Goal: Task Accomplishment & Management: Use online tool/utility

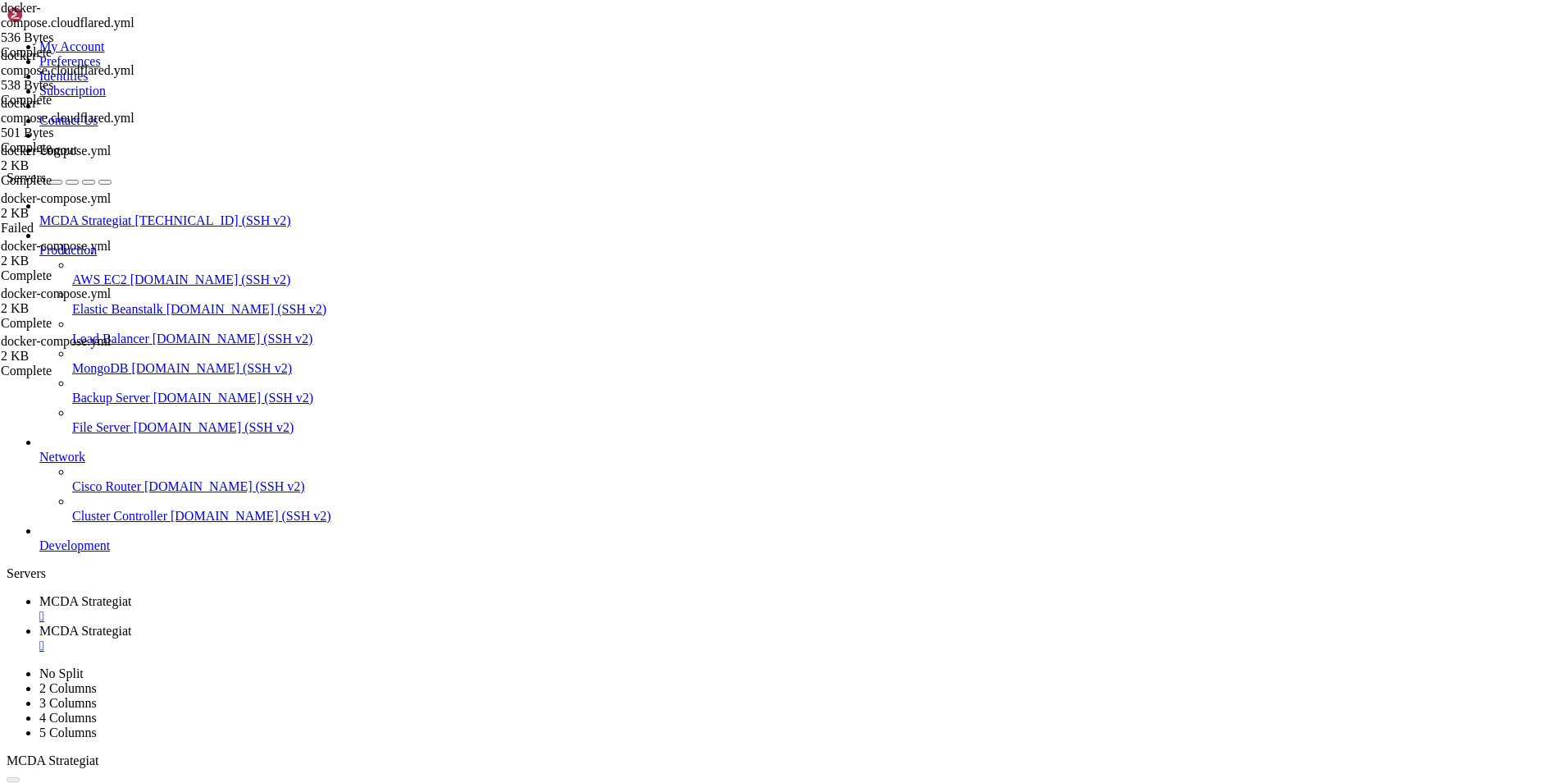
scroll to position [8, 2]
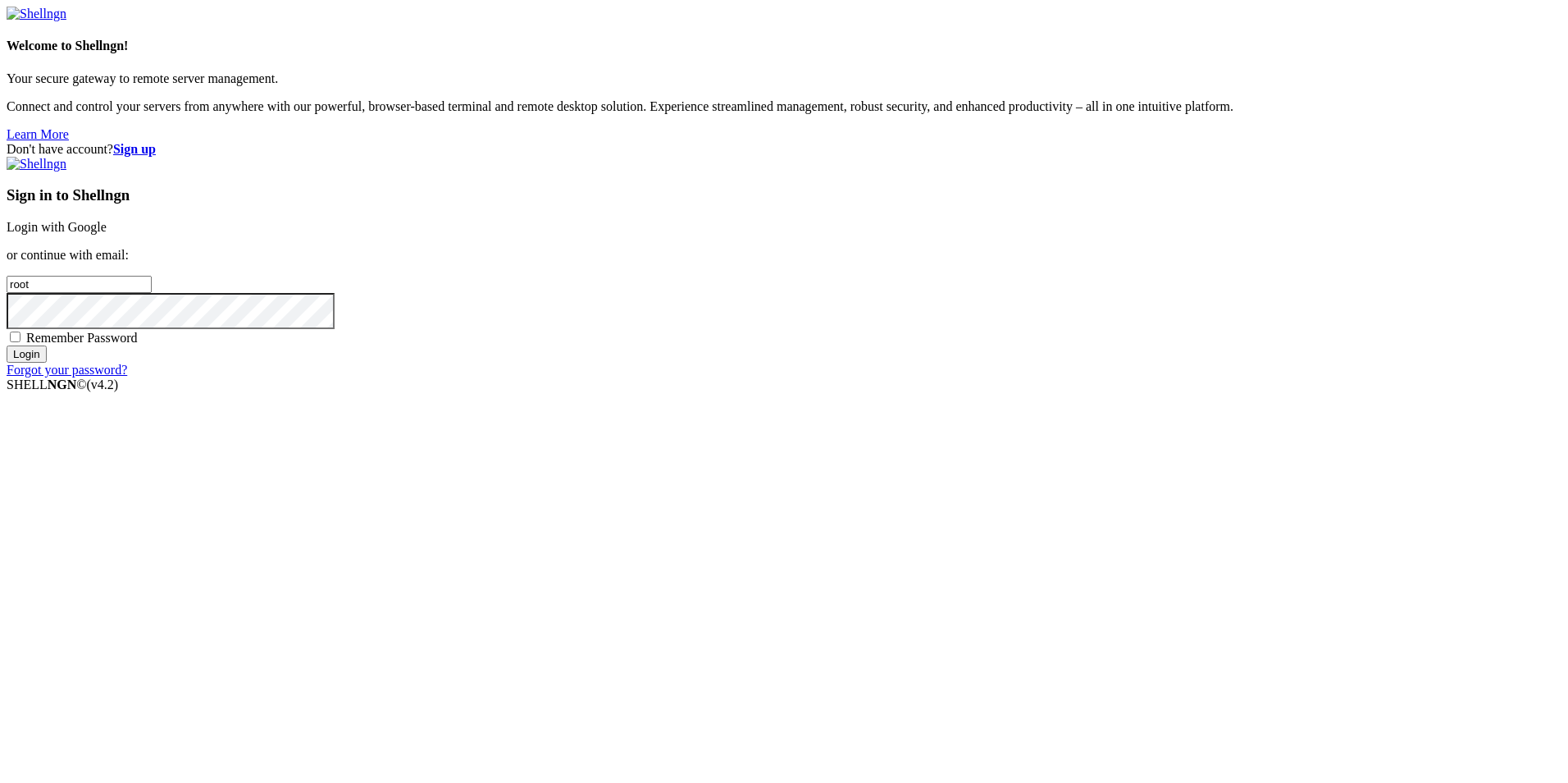
click at [107, 234] on link "Login with Google" at bounding box center [56, 227] width 100 height 14
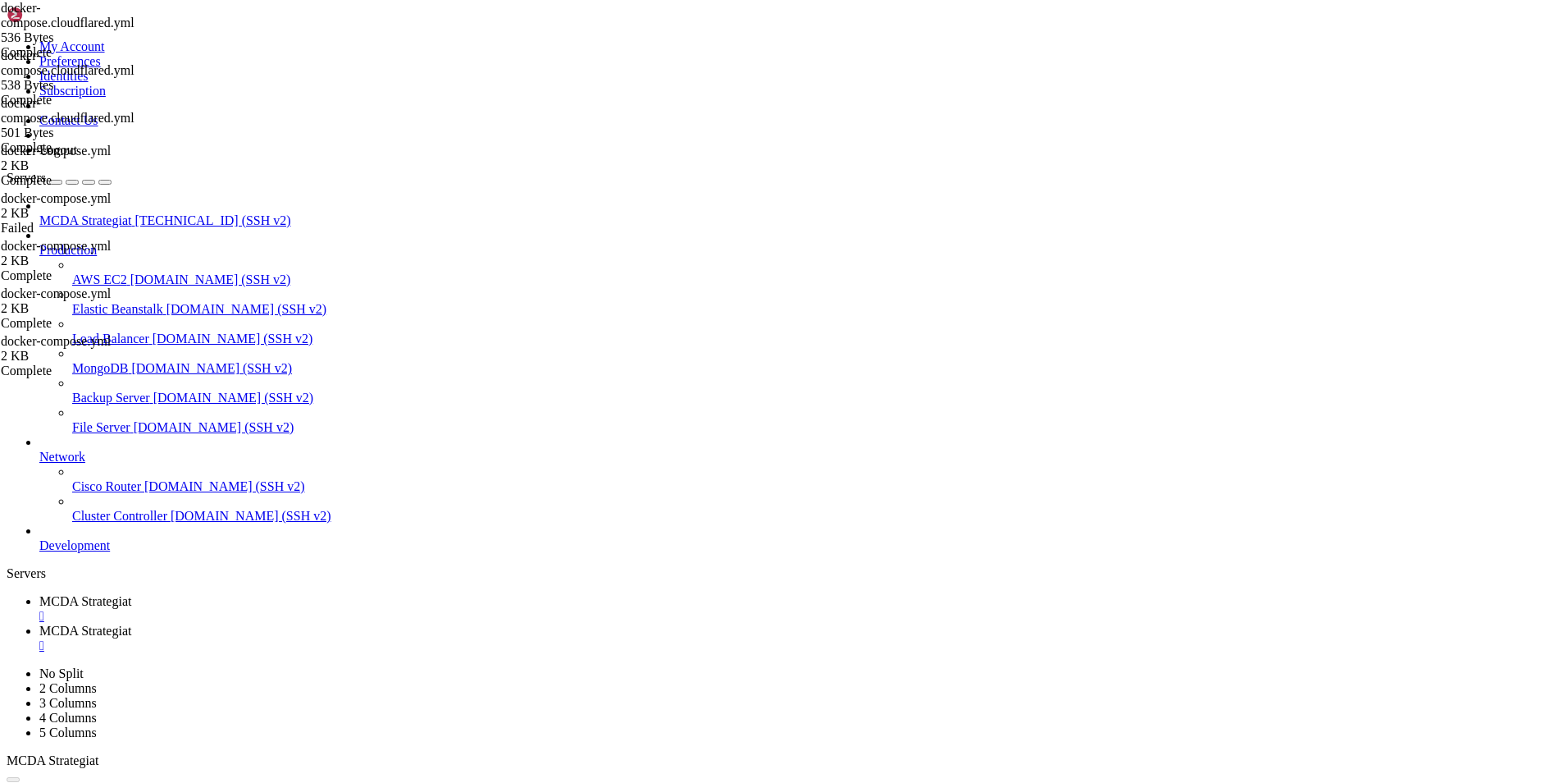
scroll to position [16414, 0]
click at [131, 624] on span "MCDA Strategiat" at bounding box center [85, 631] width 92 height 14
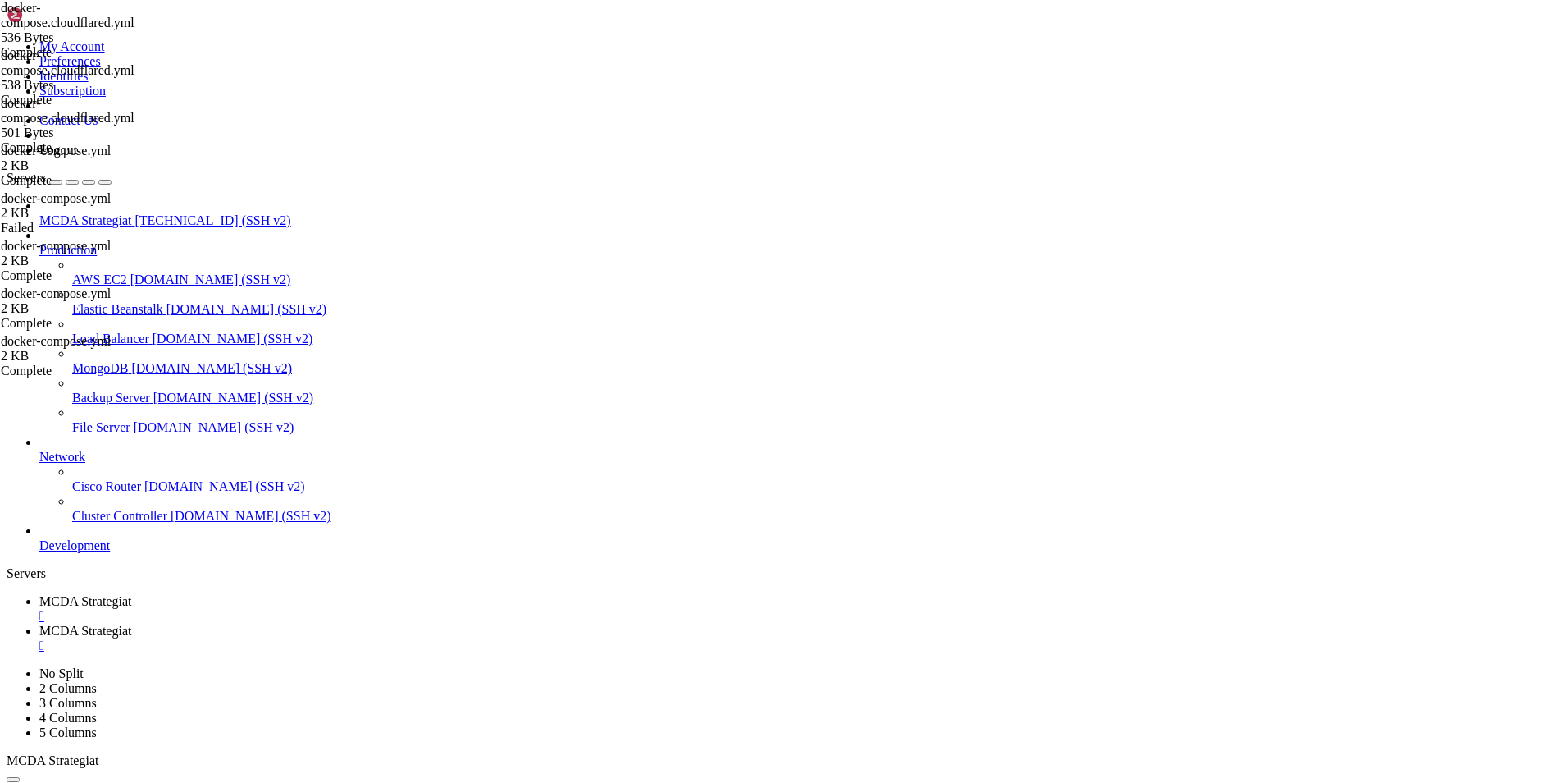
type input "/root/ft_userdata"
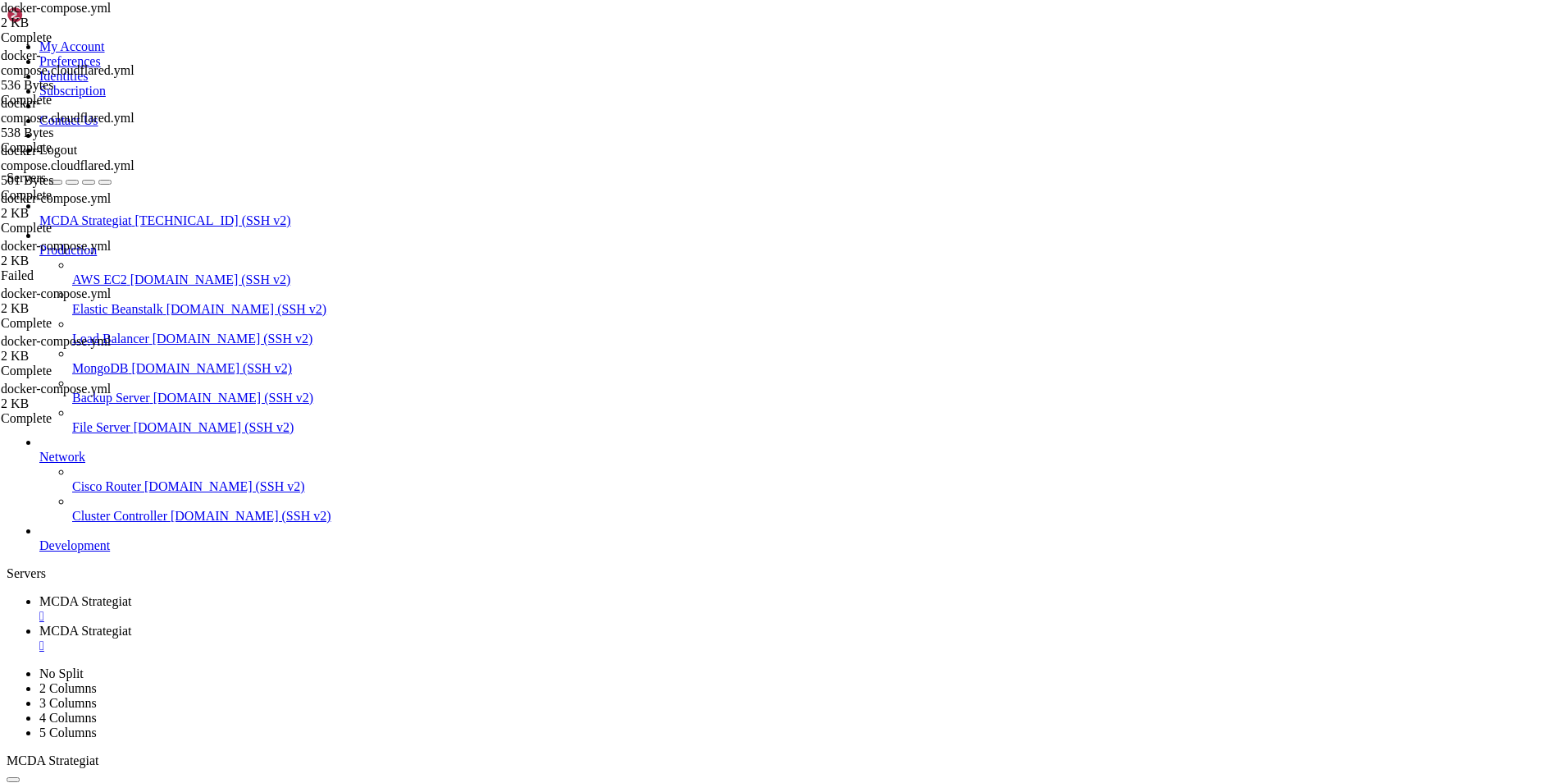
type textarea "restart: unless-stopped"
paste textarea "- "127.0.0.1:80:80" # vain localhost"
drag, startPoint x: 470, startPoint y: 199, endPoint x: 261, endPoint y: 203, distance: 209.0
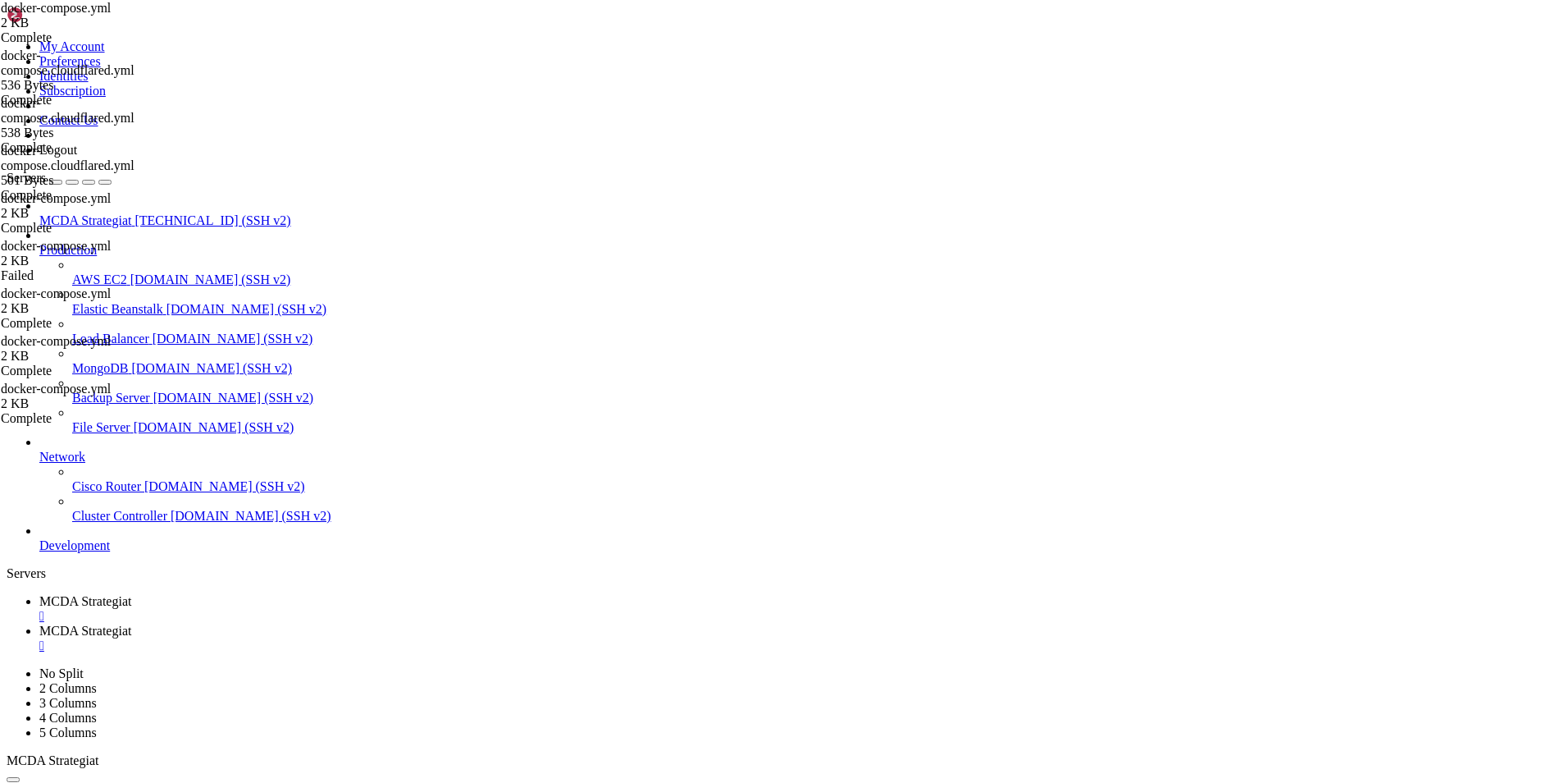
type textarea "- "127.0.0.1:80:80" # vain localhost"
paste textarea "- ./html:/usr/share/nginx/html"
drag, startPoint x: 385, startPoint y: 358, endPoint x: 246, endPoint y: 159, distance: 242.7
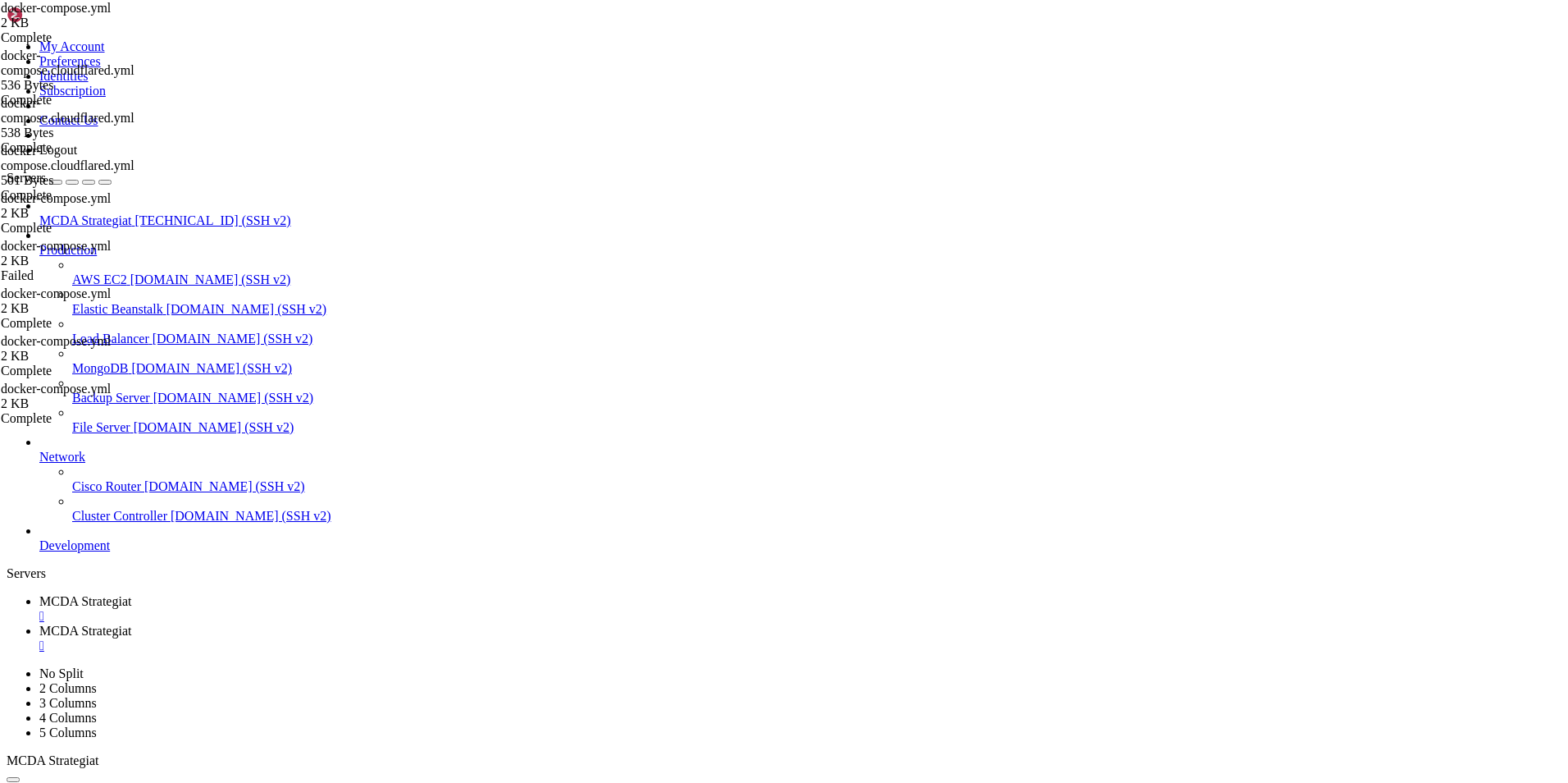
type textarea "nginx-proxy: image: nginxproxy/nginx-proxy"
drag, startPoint x: 486, startPoint y: 675, endPoint x: 258, endPoint y: -27, distance: 738.1
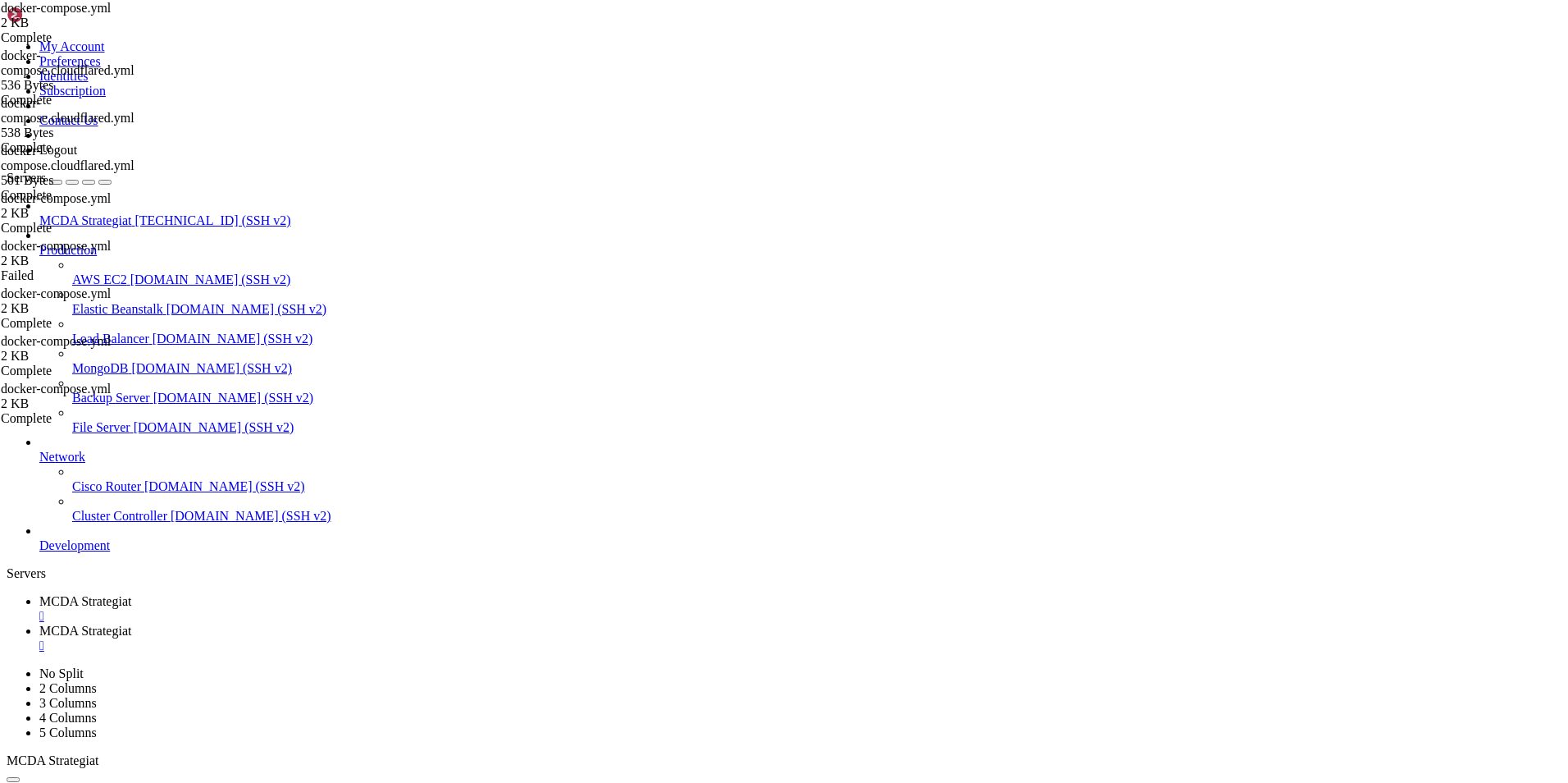
type textarea "version: "3.9""
paste textarea
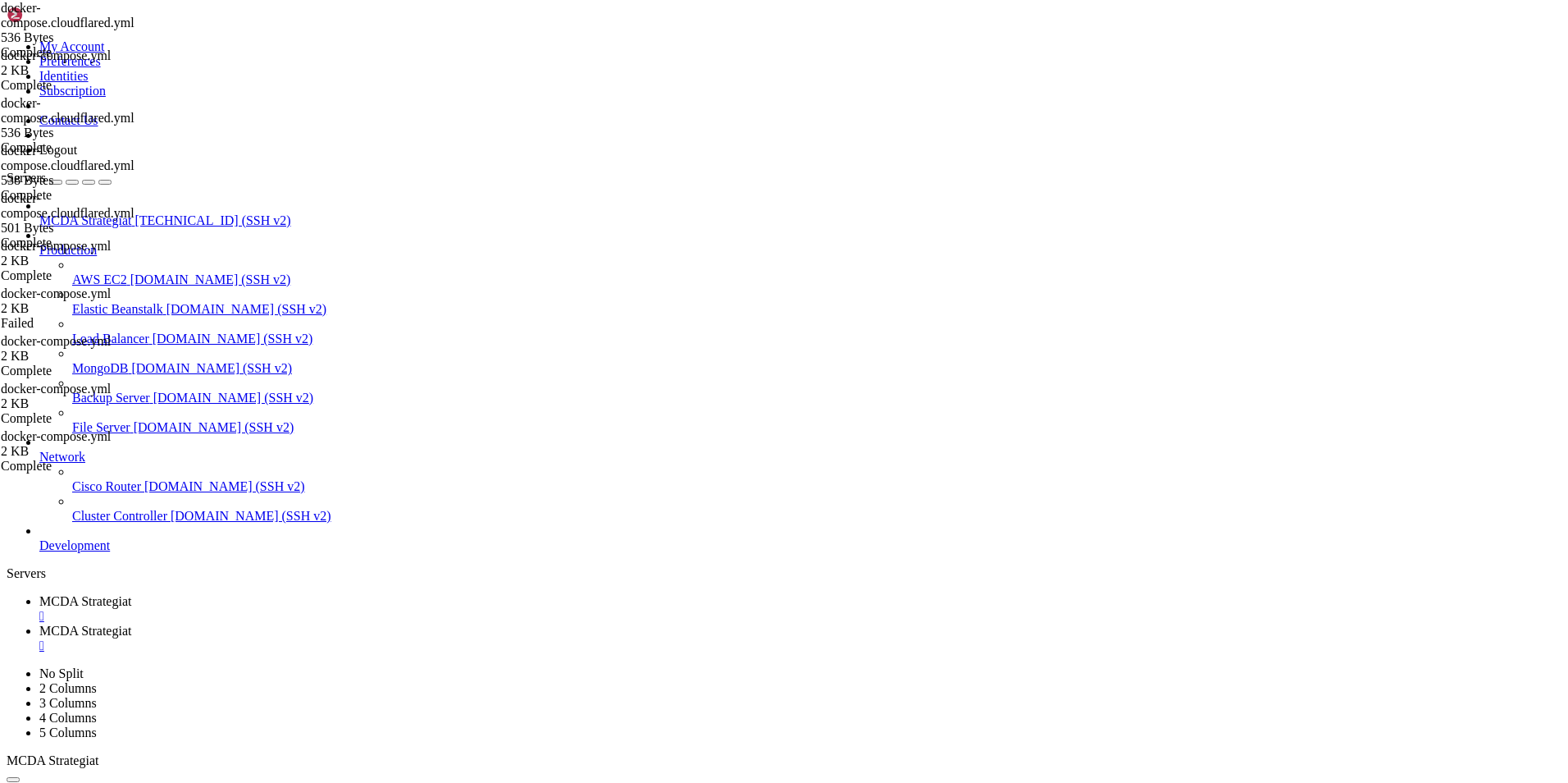
drag, startPoint x: 385, startPoint y: 335, endPoint x: 237, endPoint y: 70, distance: 303.5
type textarea "version: "3.9""
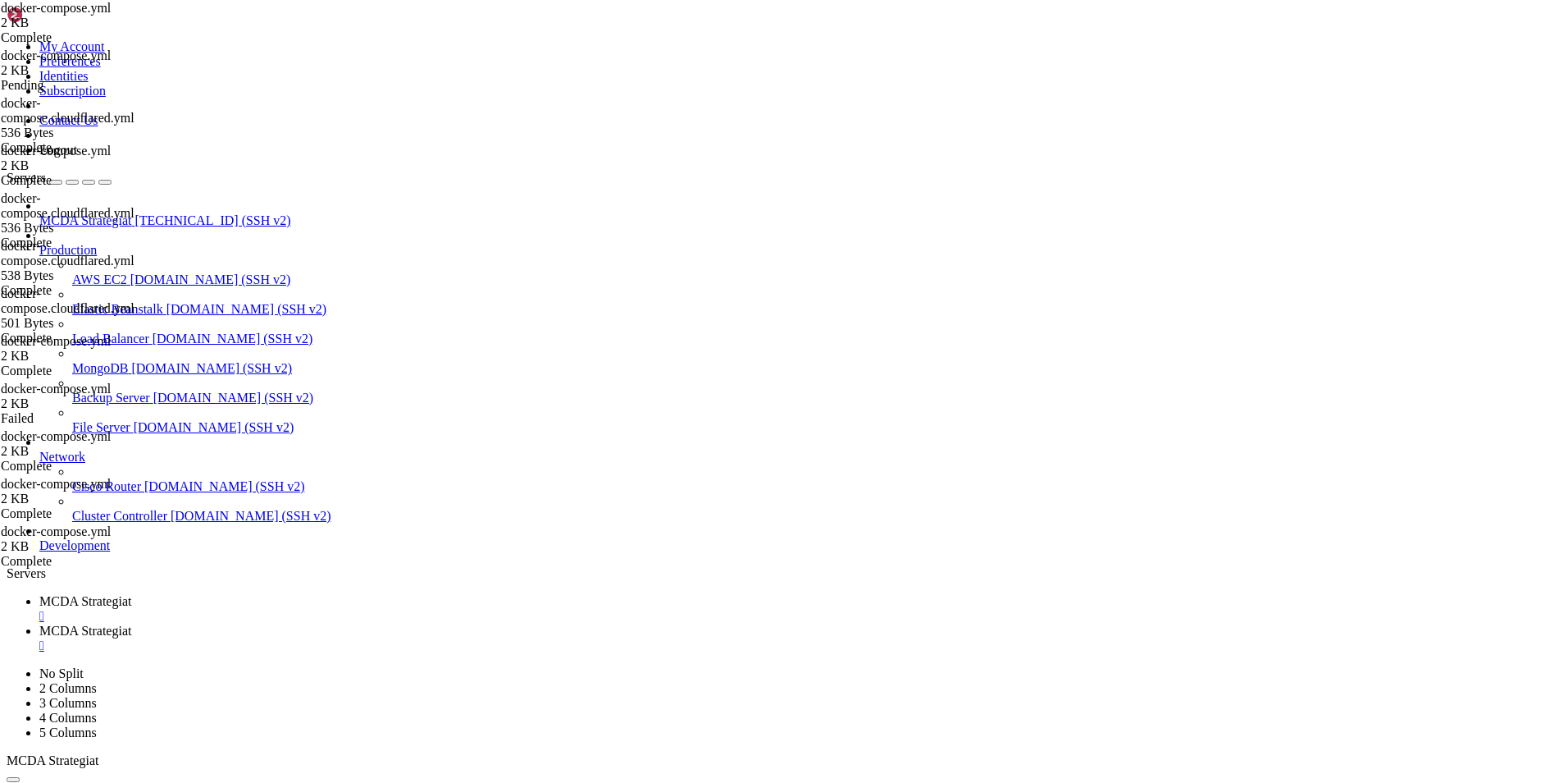
drag, startPoint x: 428, startPoint y: 739, endPoint x: 240, endPoint y: 79, distance: 686.3
type textarea "version: "3.9""
click at [285, 594] on link "MCDA Strategiat " at bounding box center [800, 608] width 1521 height 29
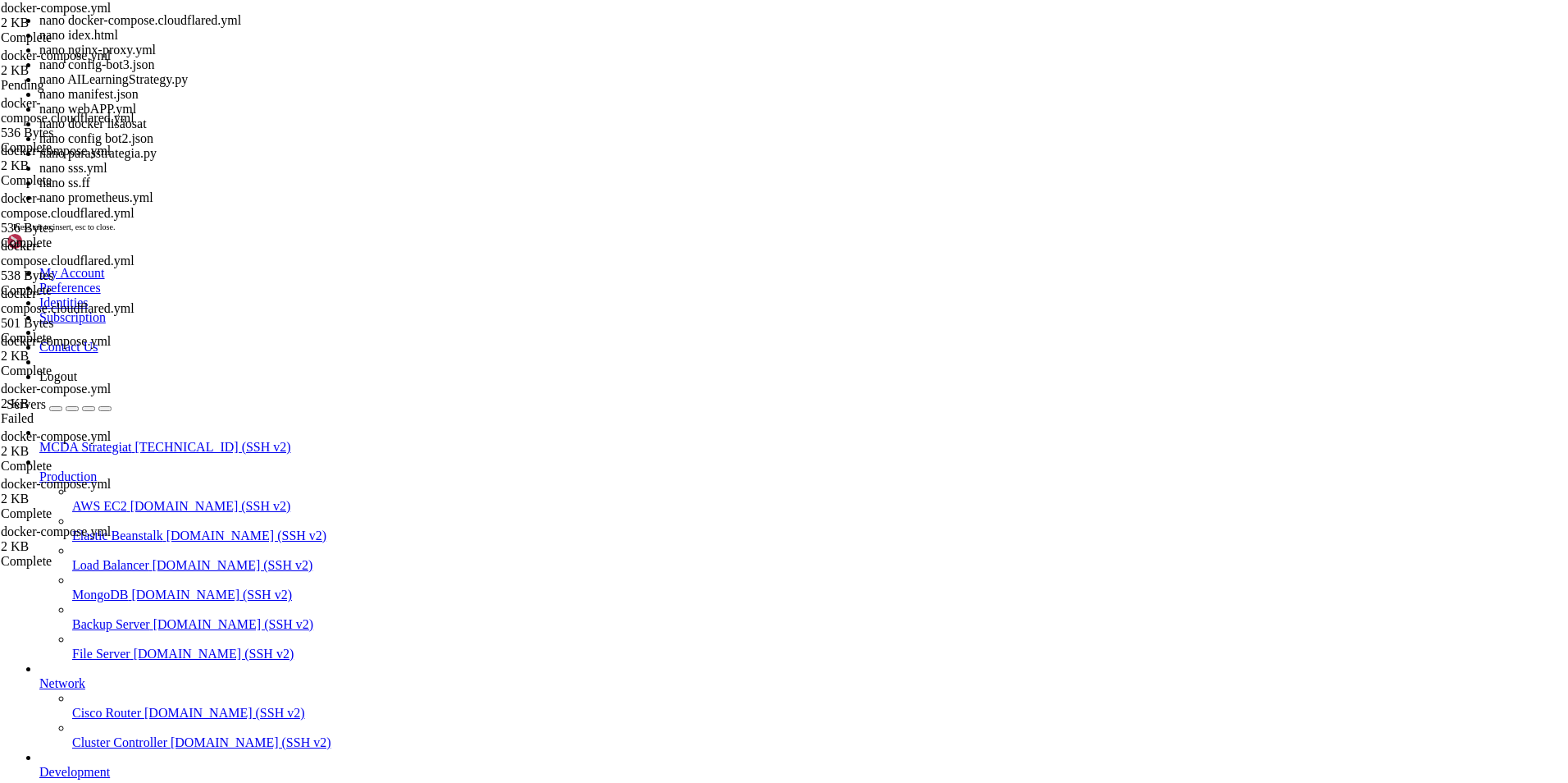
scroll to position [8, 2]
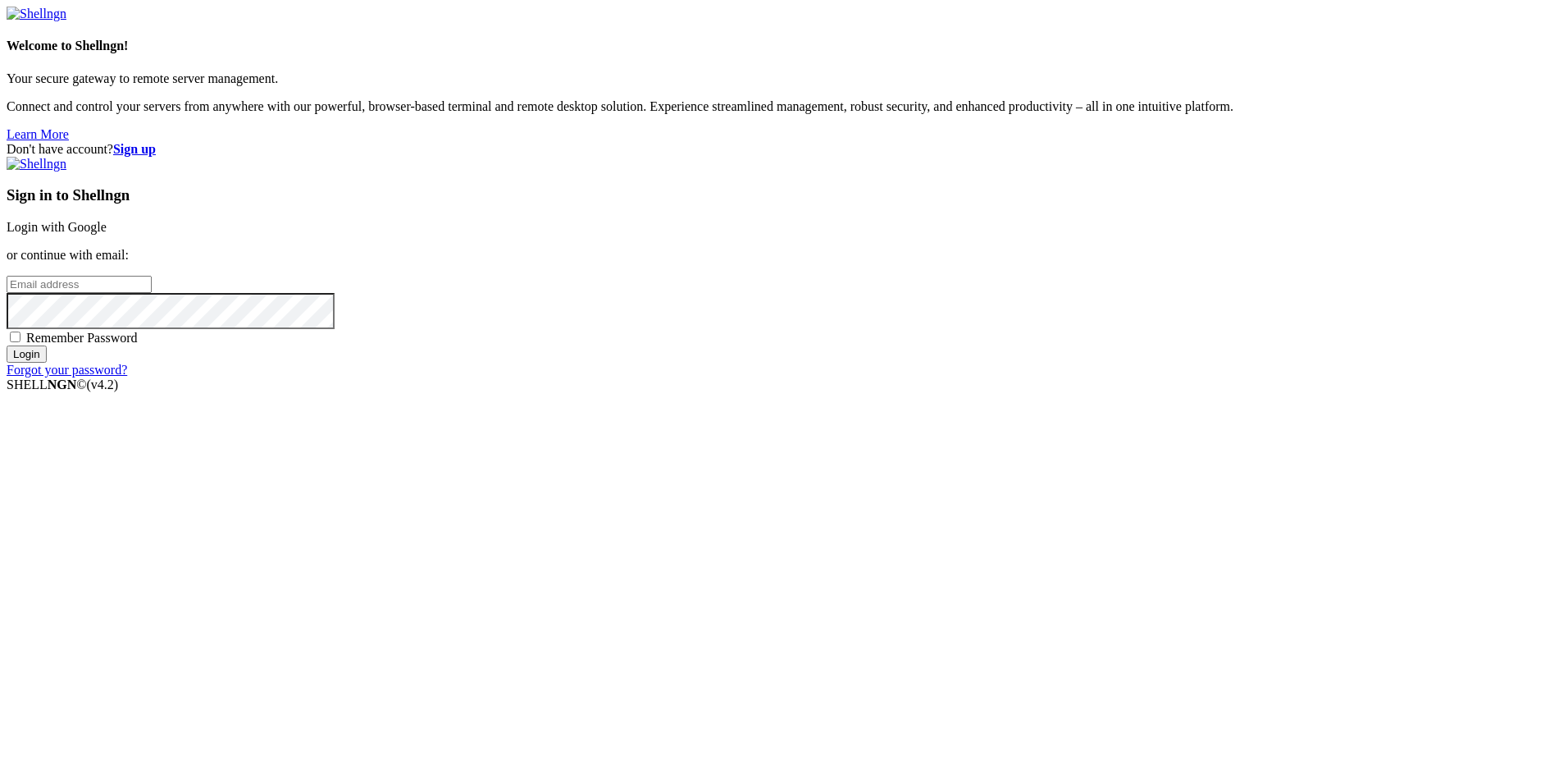
type input "root"
click at [107, 234] on link "Login with Google" at bounding box center [56, 227] width 100 height 14
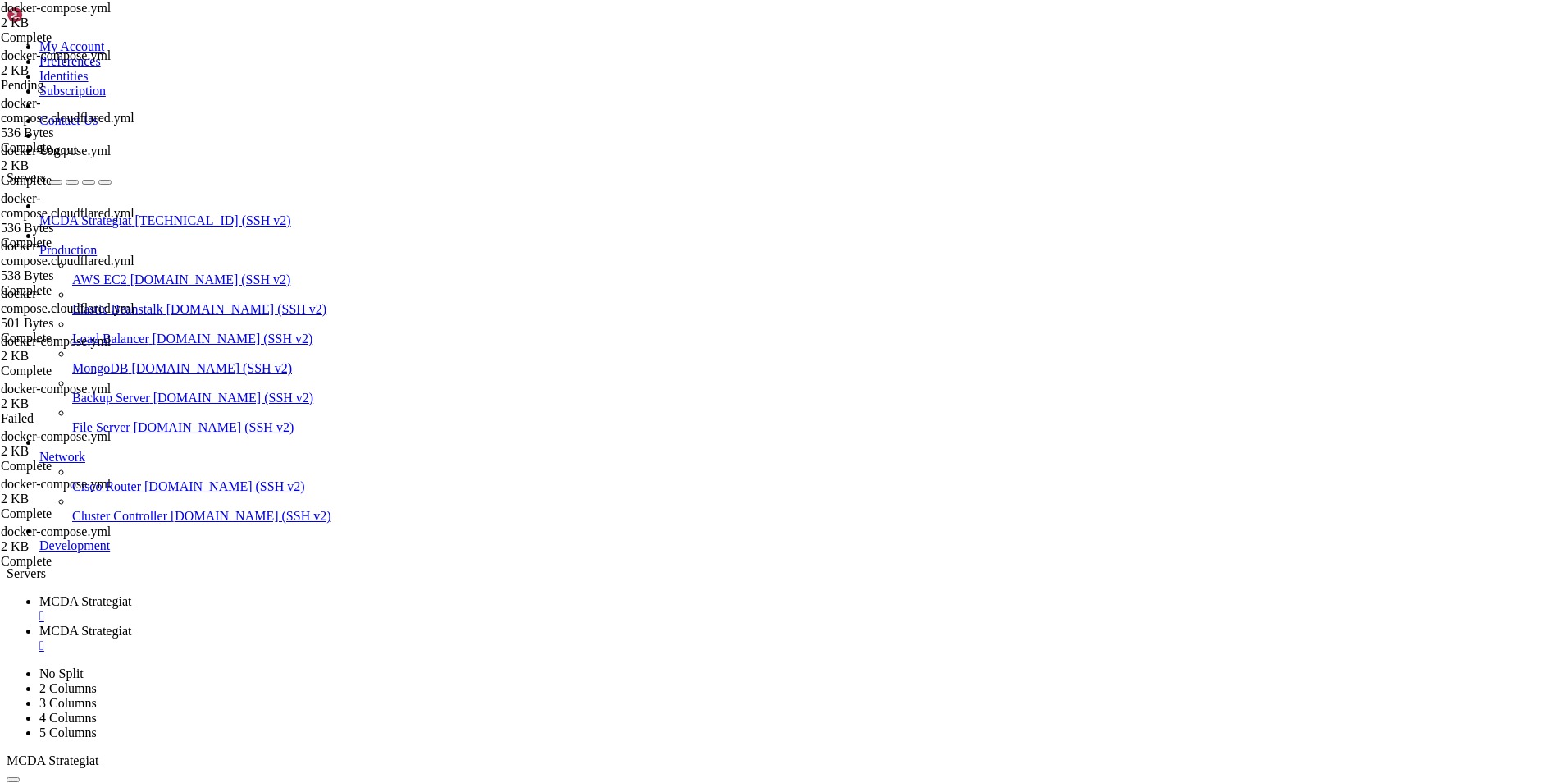
scroll to position [8, 2]
click at [131, 624] on span "MCDA Strategiat" at bounding box center [85, 631] width 92 height 14
click at [131, 594] on span "MCDA Strategiat" at bounding box center [85, 601] width 92 height 14
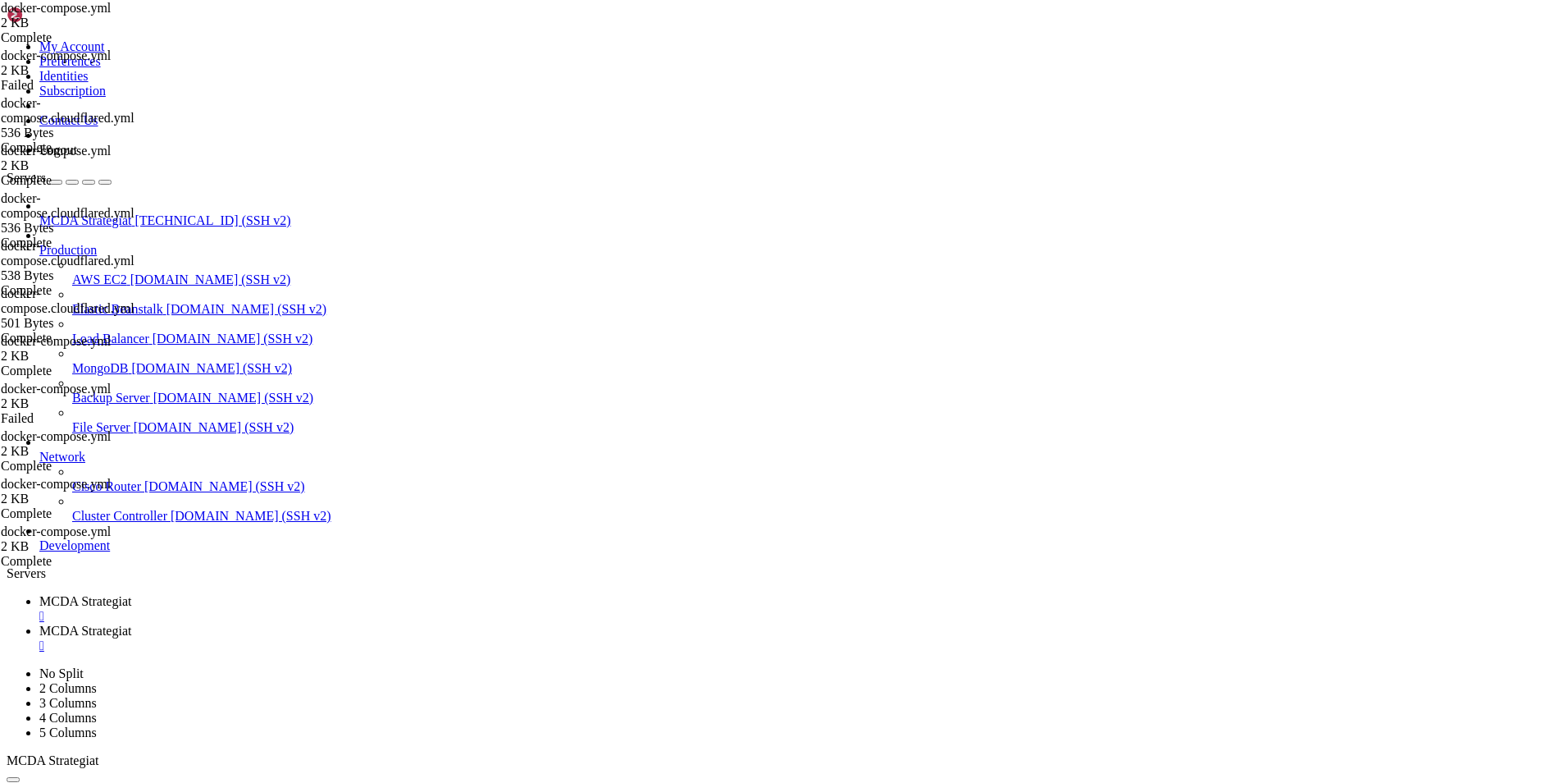
click at [131, 624] on span "MCDA Strategiat" at bounding box center [85, 631] width 92 height 14
type input "/root/ft_userdata"
drag, startPoint x: 522, startPoint y: 94, endPoint x: 554, endPoint y: 529, distance: 436.2
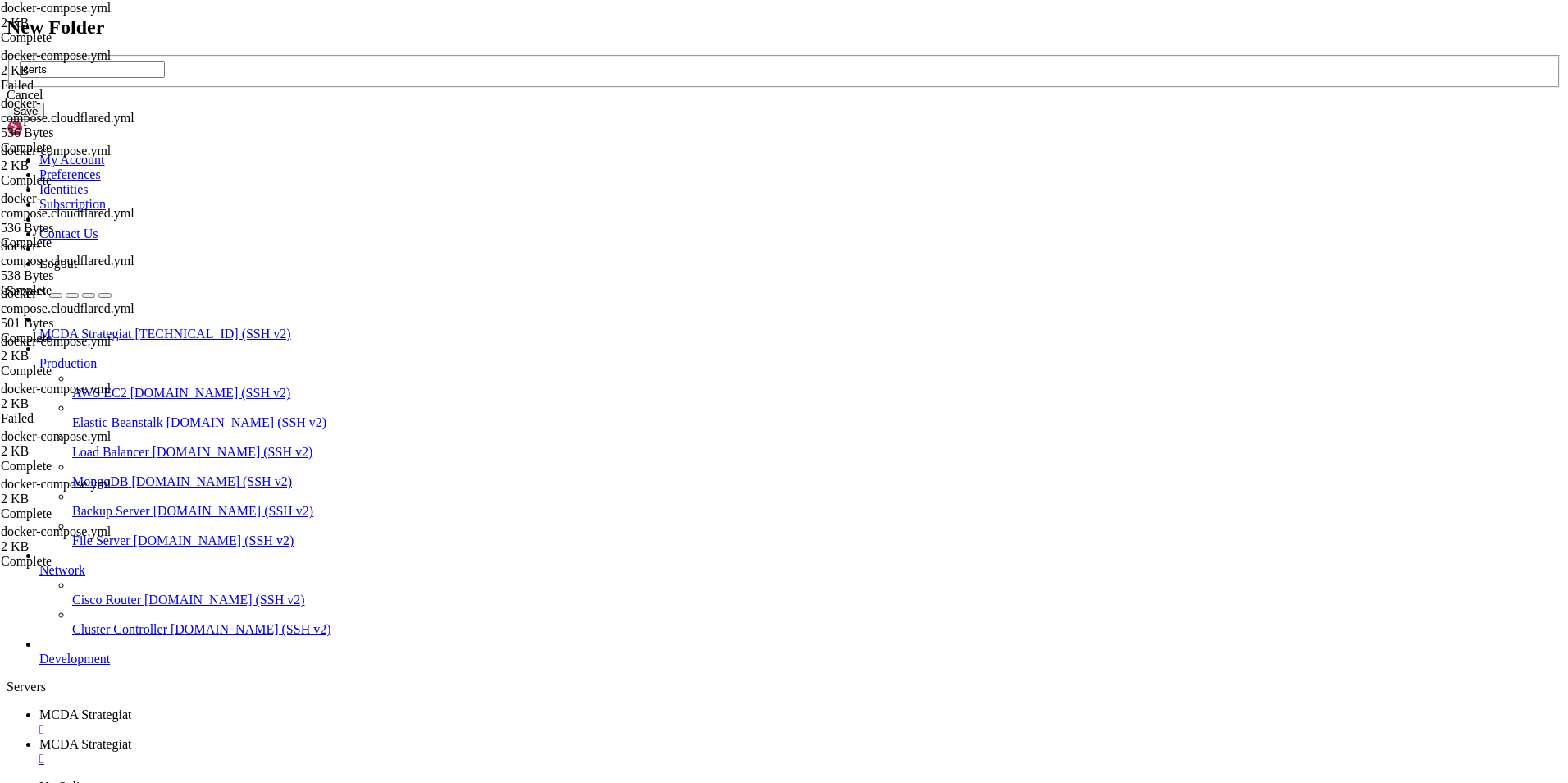
type input "certs"
click at [45, 119] on button "Save" at bounding box center [25, 112] width 38 height 17
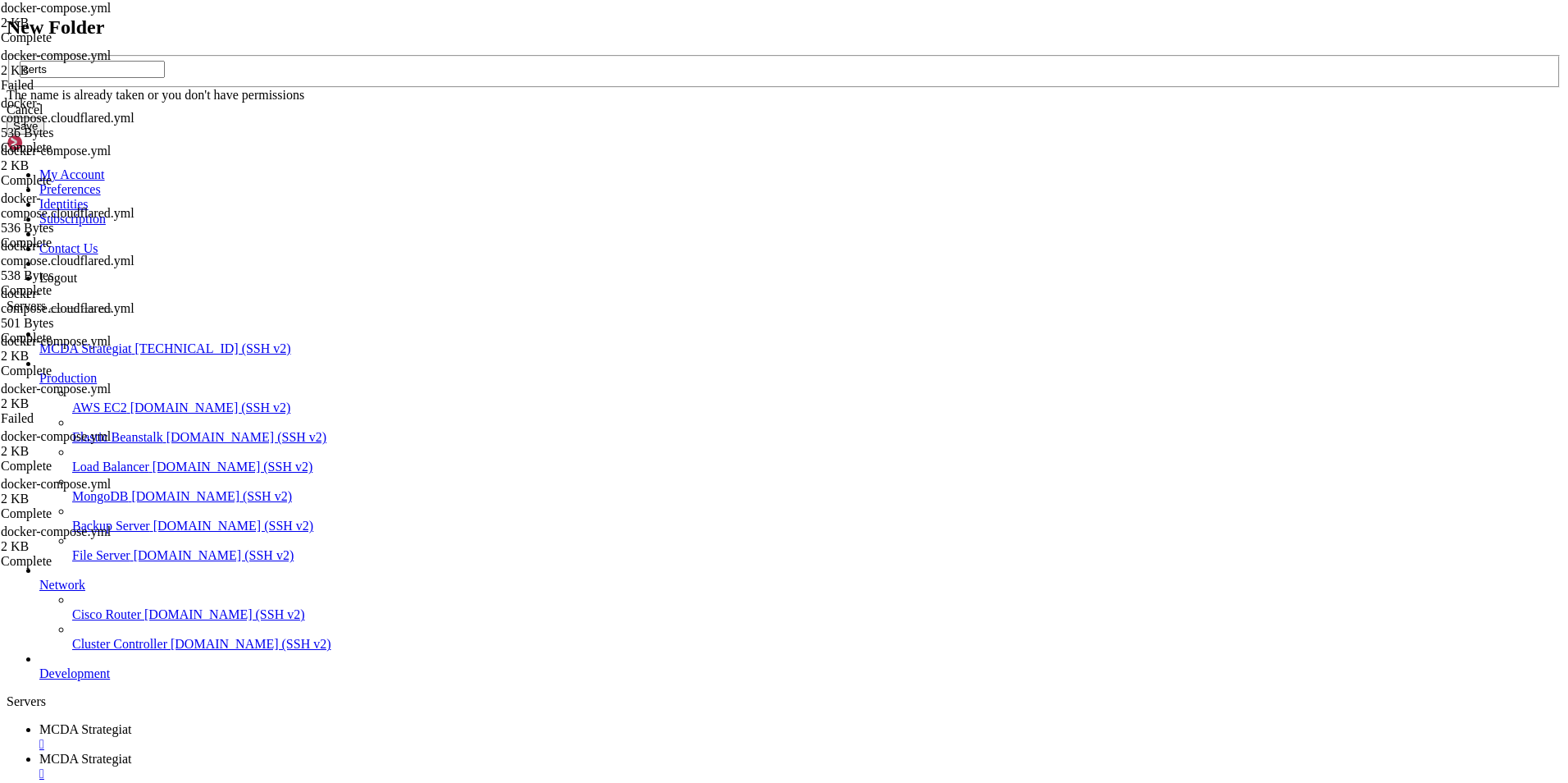
click at [846, 117] on div "Cancel" at bounding box center [784, 110] width 1554 height 15
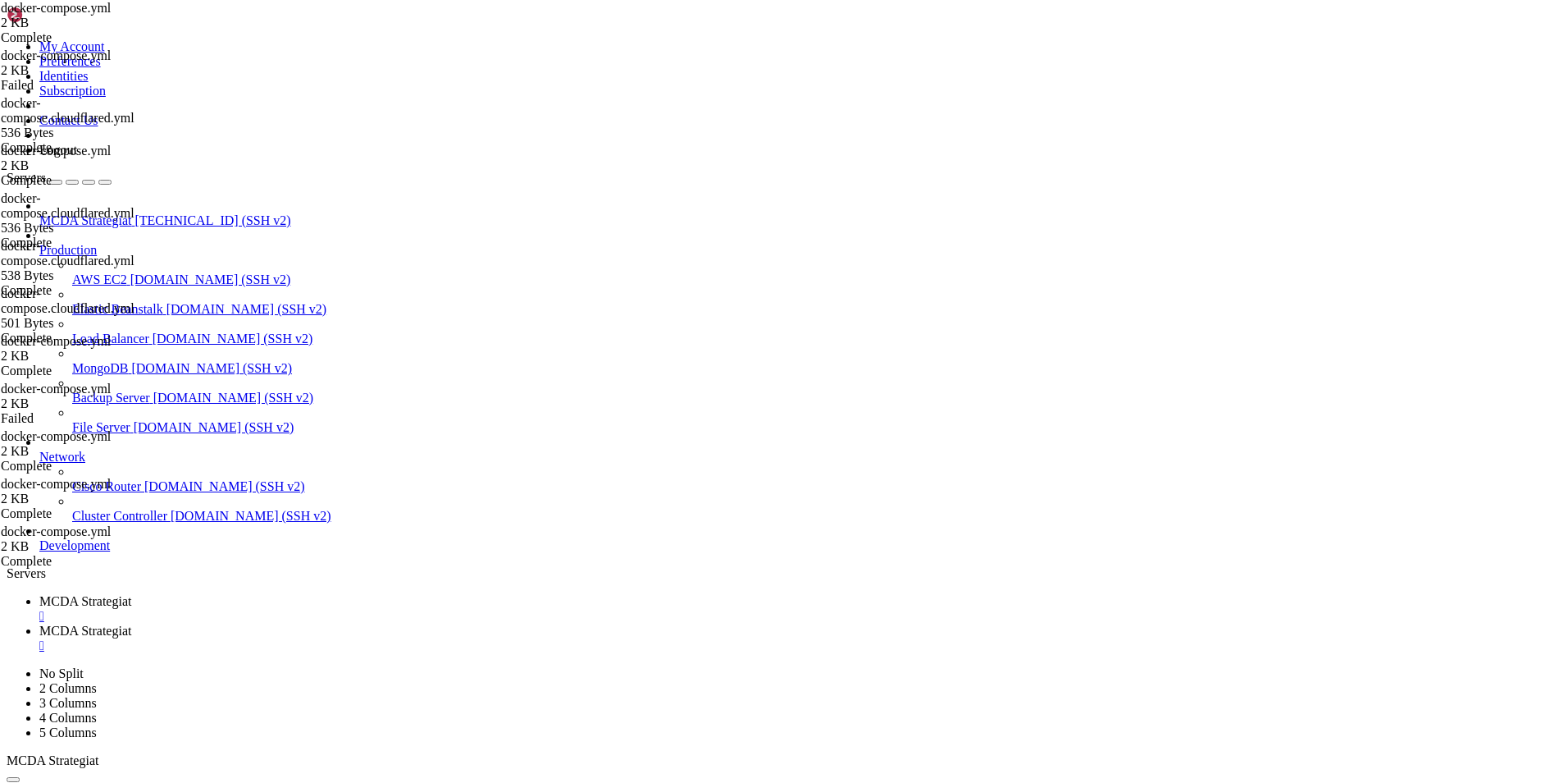
type input "/root/ft_userdata/certs/[DOMAIN_NAME]"
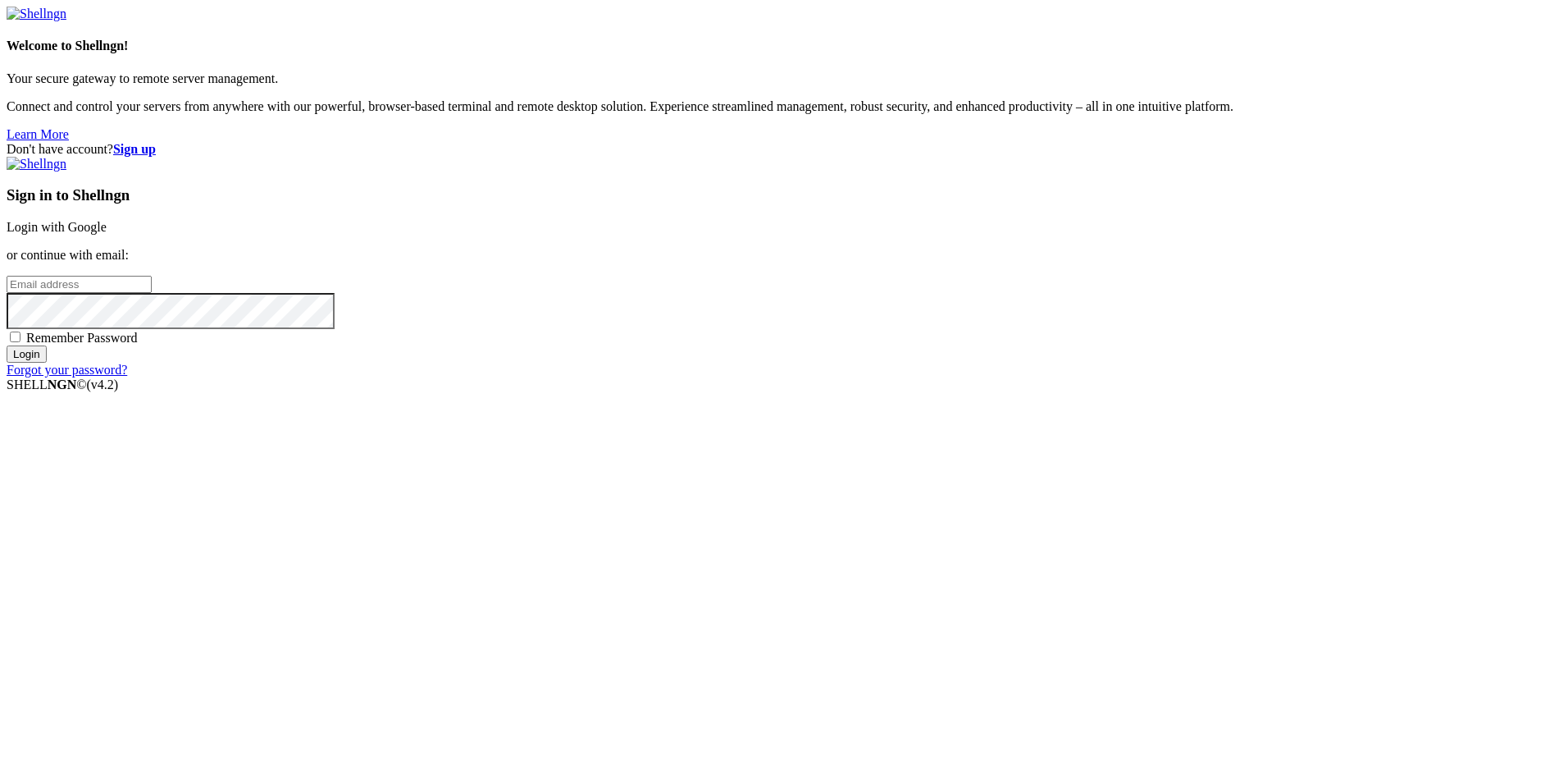
type input "root"
click at [107, 234] on link "Login with Google" at bounding box center [56, 227] width 100 height 14
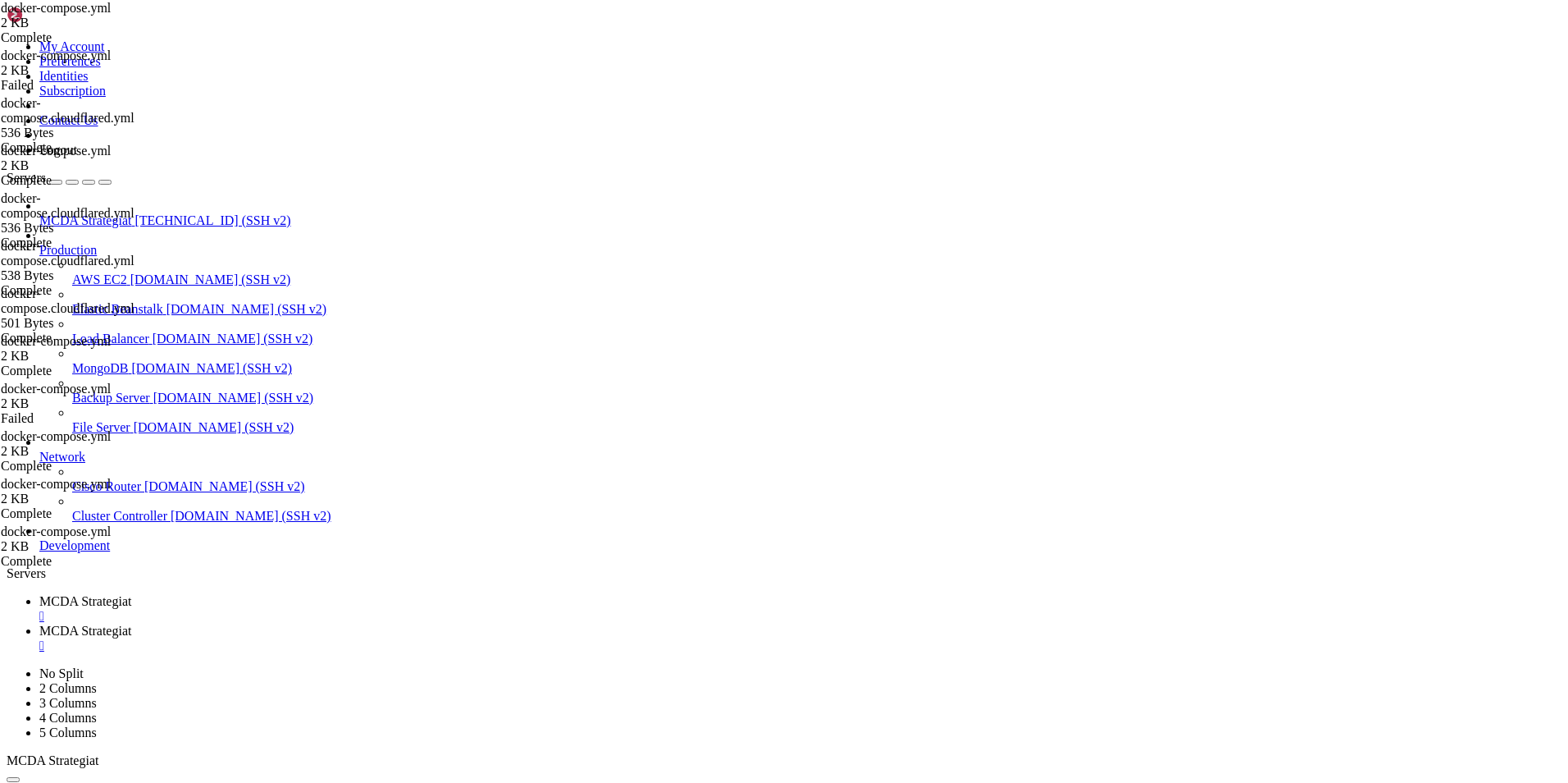
scroll to position [16428, 0]
click at [131, 624] on span "MCDA Strategiat" at bounding box center [85, 631] width 92 height 14
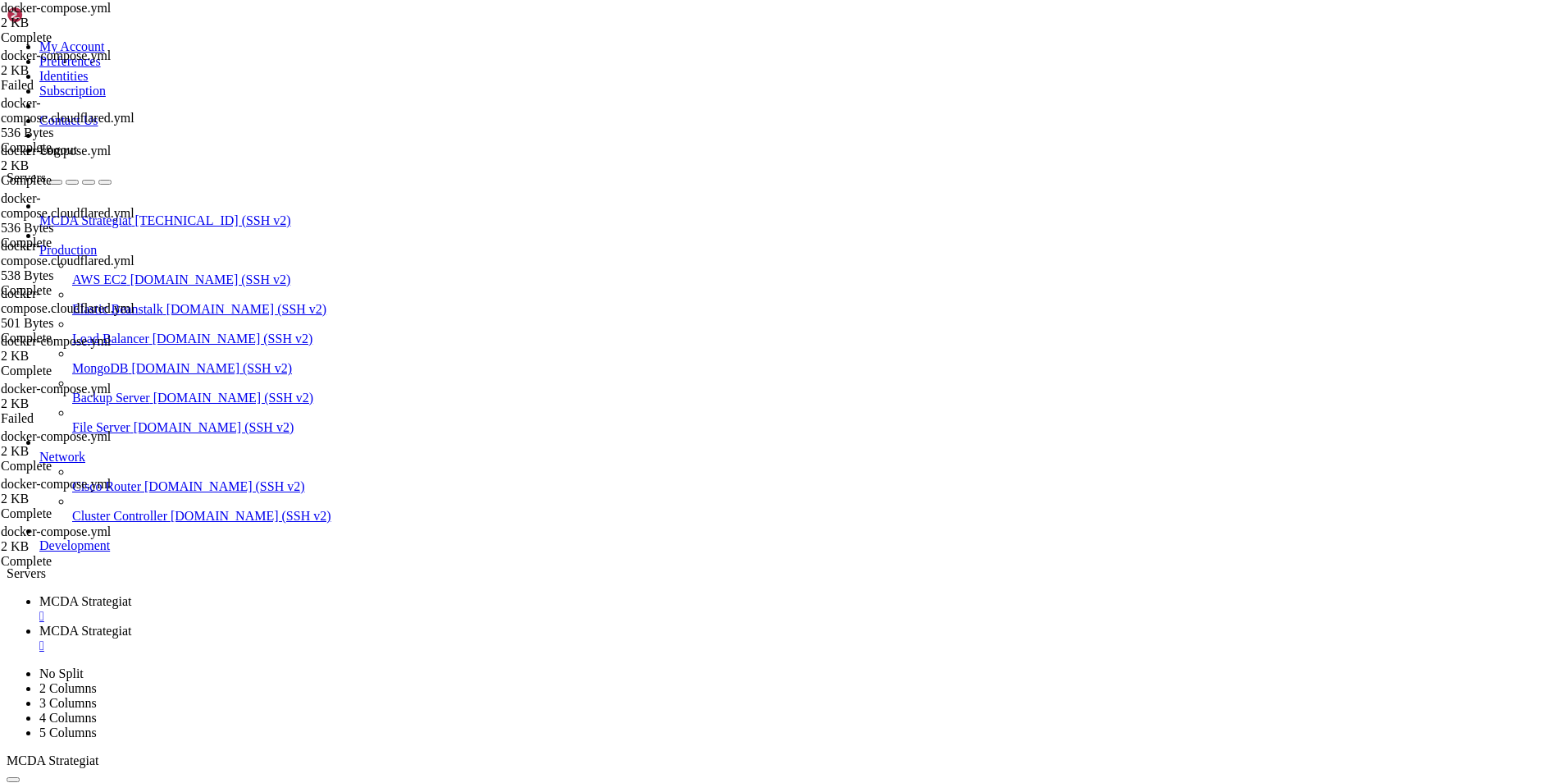
click at [131, 594] on span "MCDA Strategiat" at bounding box center [85, 601] width 92 height 14
click at [131, 624] on span "MCDA Strategiat" at bounding box center [85, 631] width 92 height 14
click at [131, 594] on span "MCDA Strategiat" at bounding box center [85, 601] width 92 height 14
click at [131, 624] on span "MCDA Strategiat" at bounding box center [85, 631] width 92 height 14
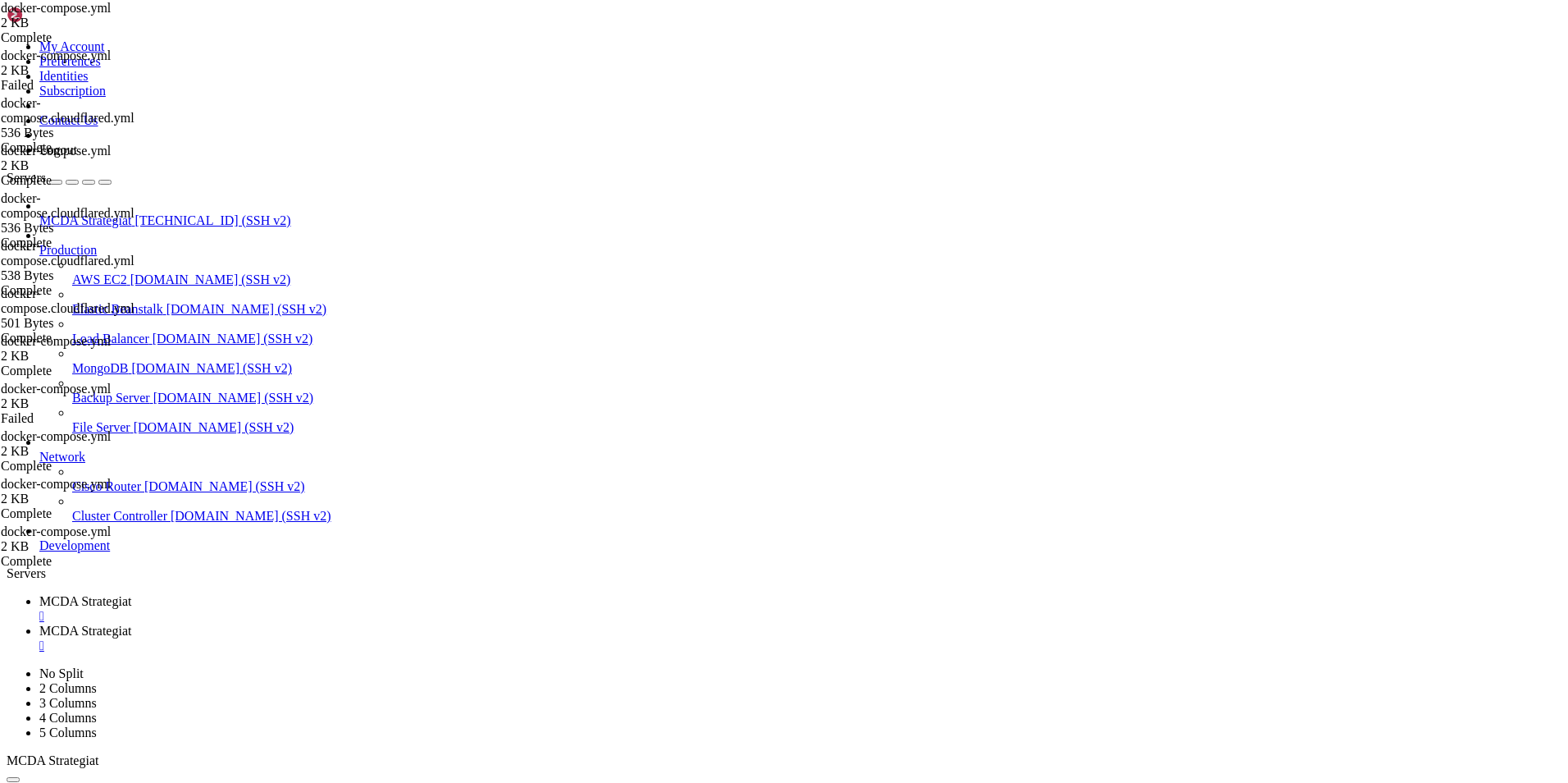
click at [302, 594] on link "MCDA Strategiat " at bounding box center [800, 608] width 1521 height 29
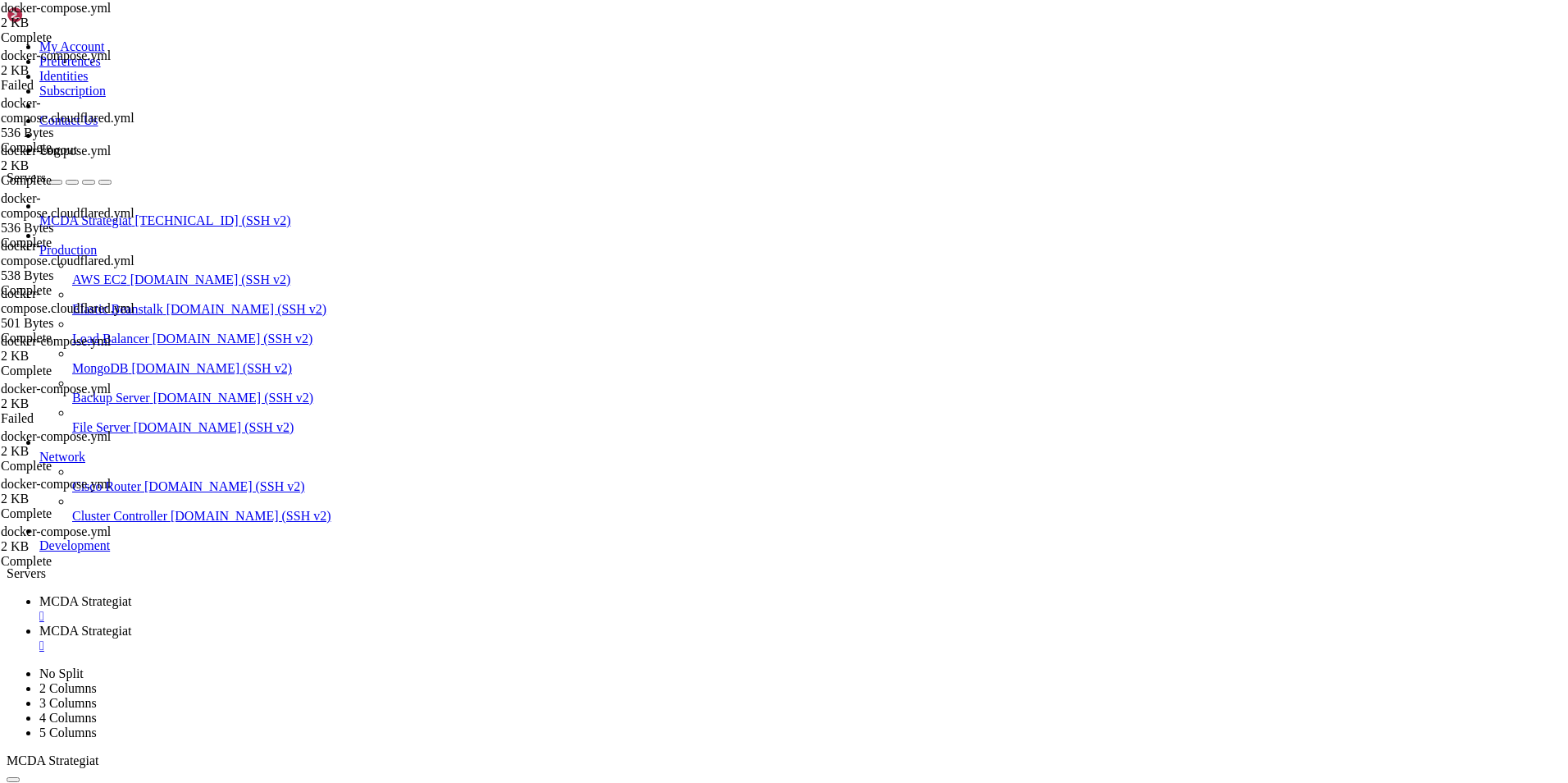
drag, startPoint x: 462, startPoint y: 1543, endPoint x: 151, endPoint y: 1559, distance: 311.4
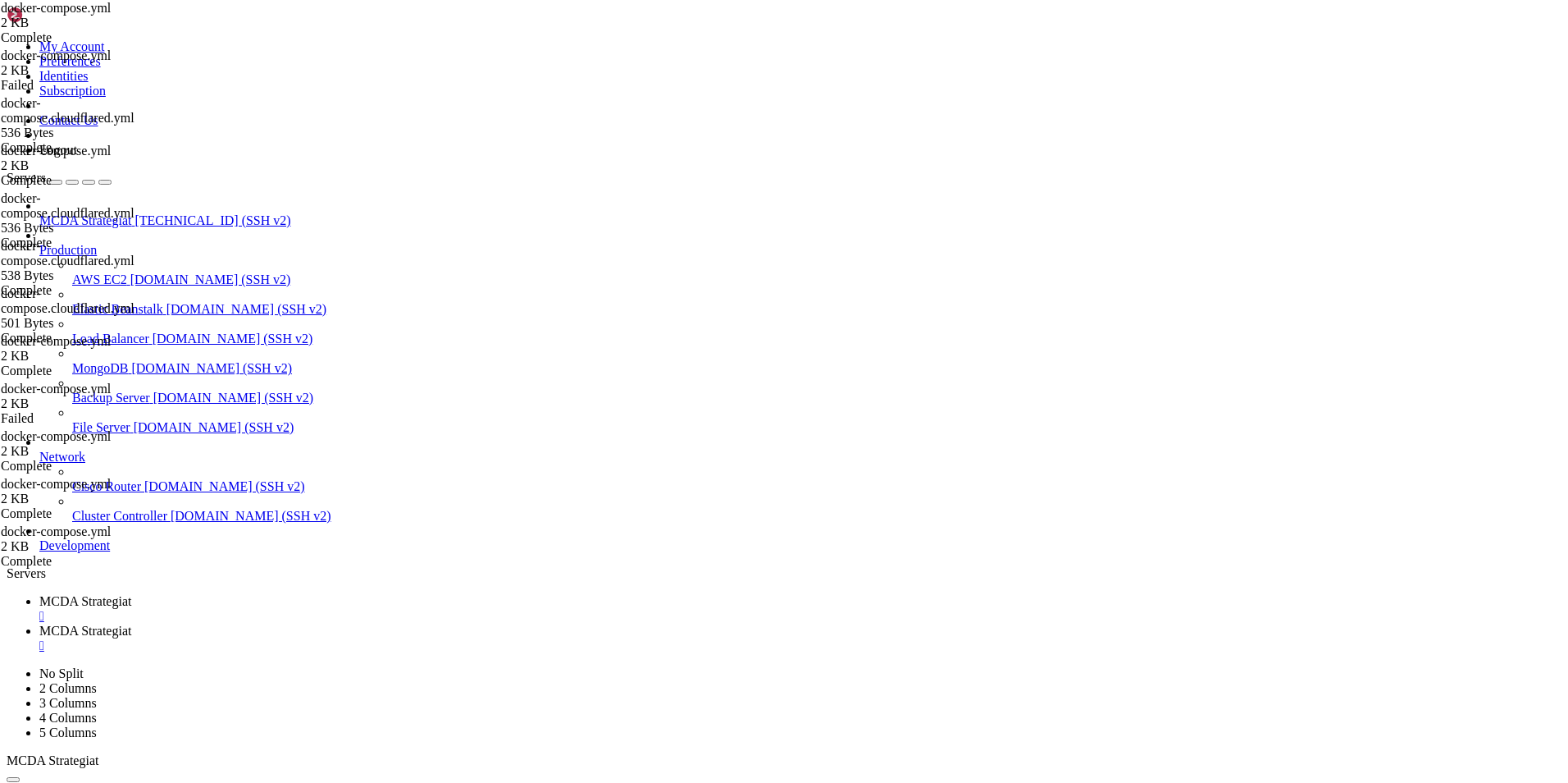
click at [131, 624] on span "MCDA Strategiat" at bounding box center [85, 631] width 92 height 14
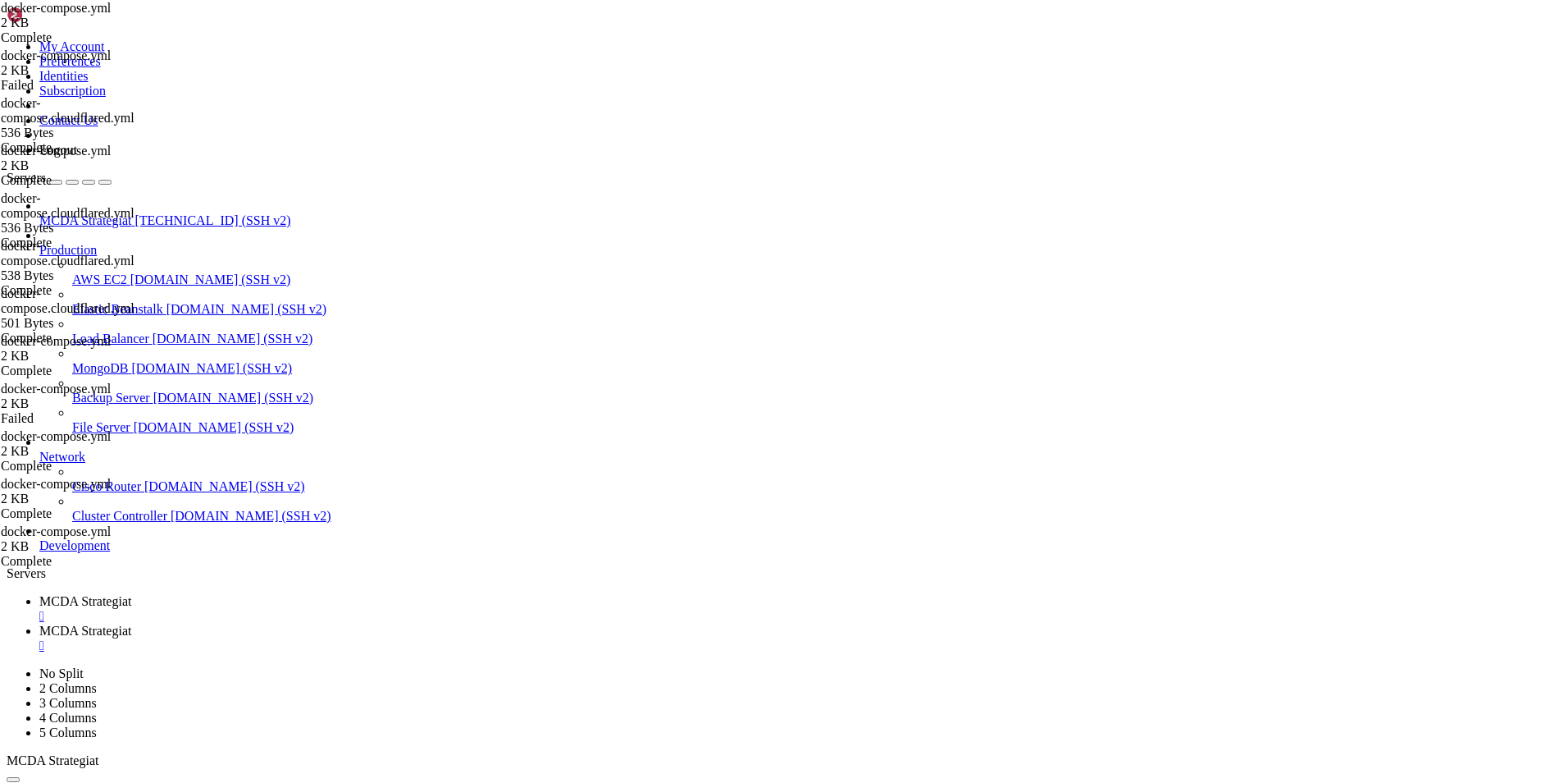
type input "/root/ft_userdata"
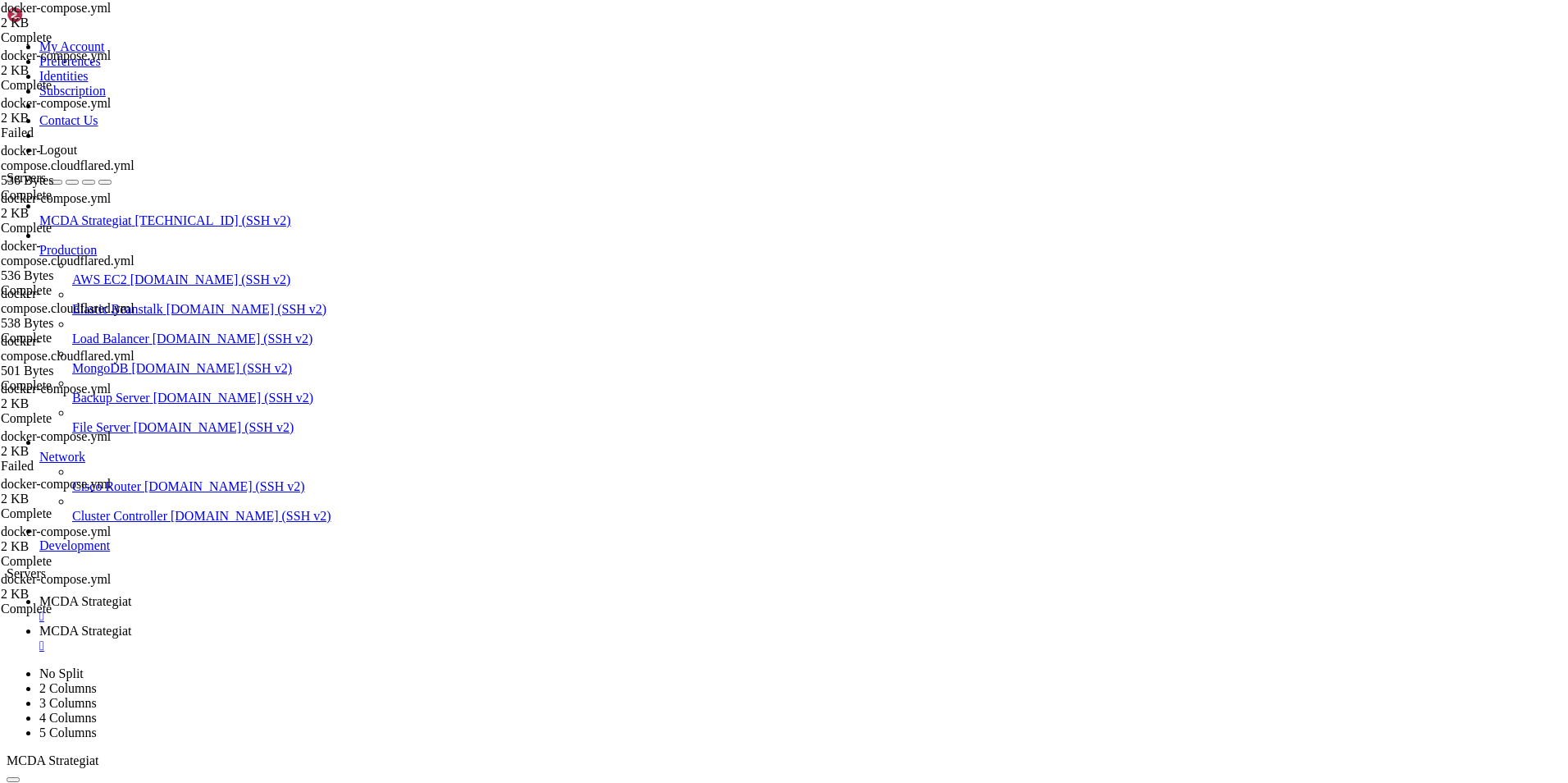
type textarea "- proxy-network"
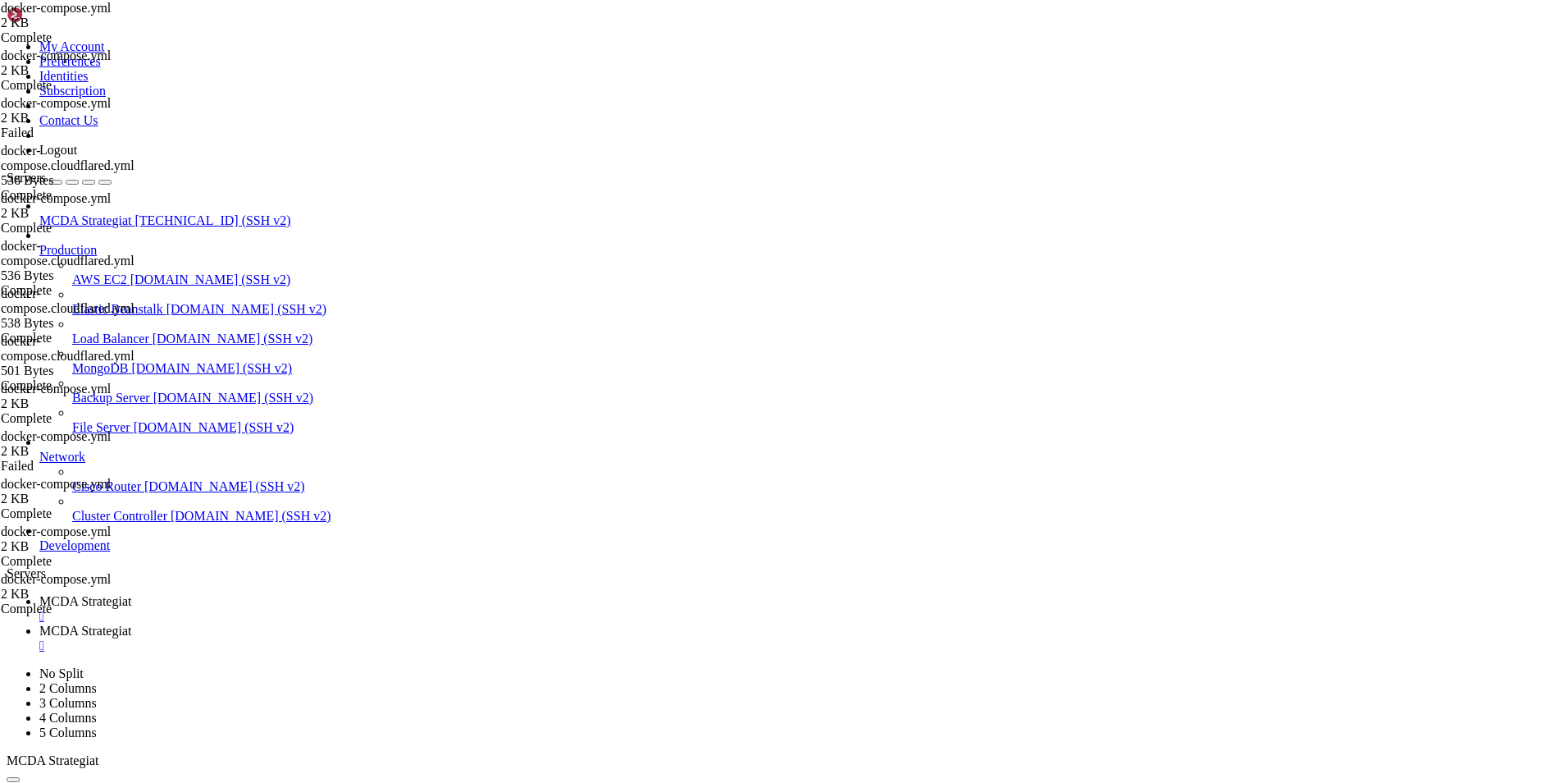
type input "/root"
click at [259, 594] on link "MCDA Strategiat " at bounding box center [800, 608] width 1521 height 29
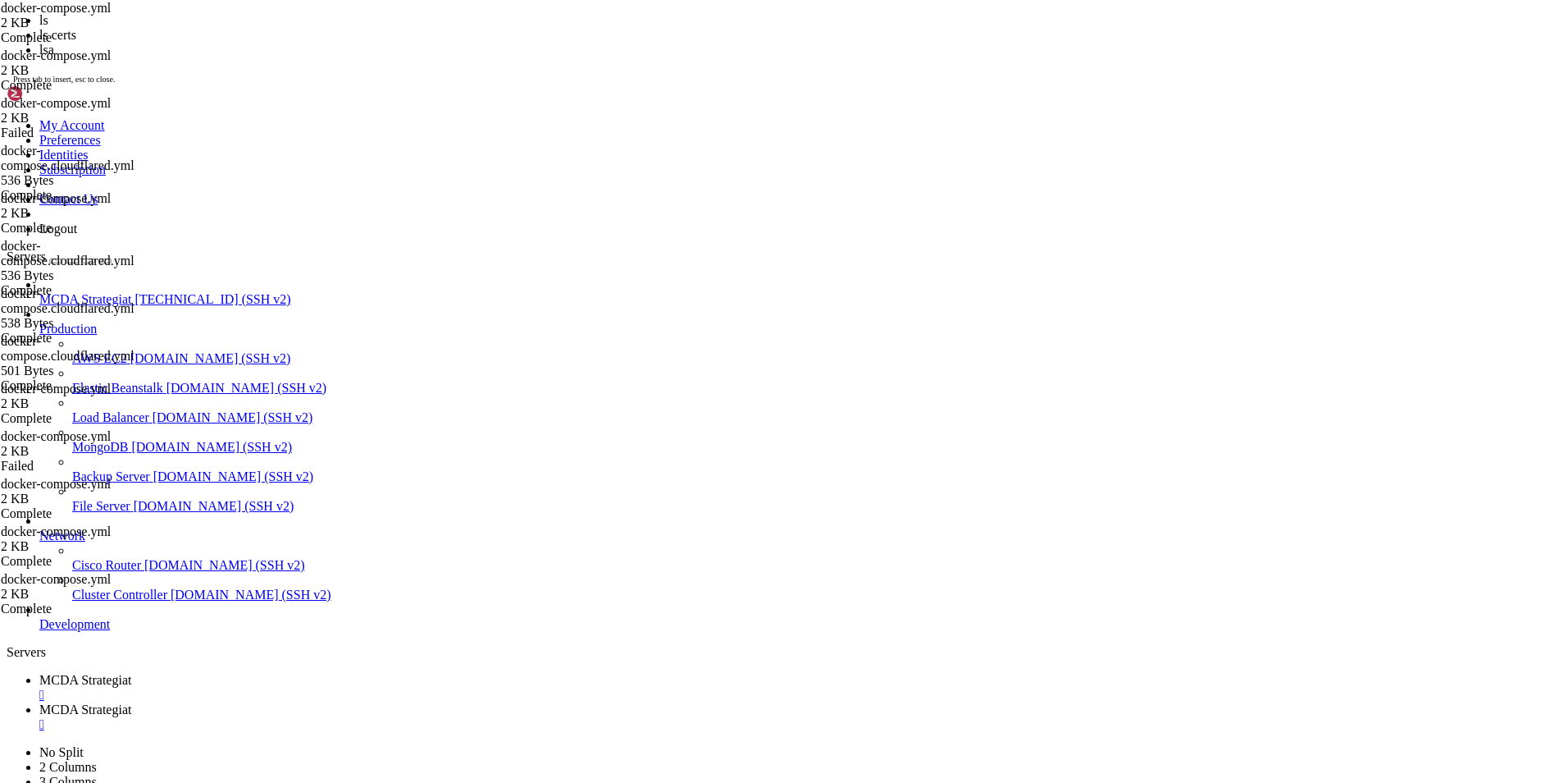
scroll to position [16498, 0]
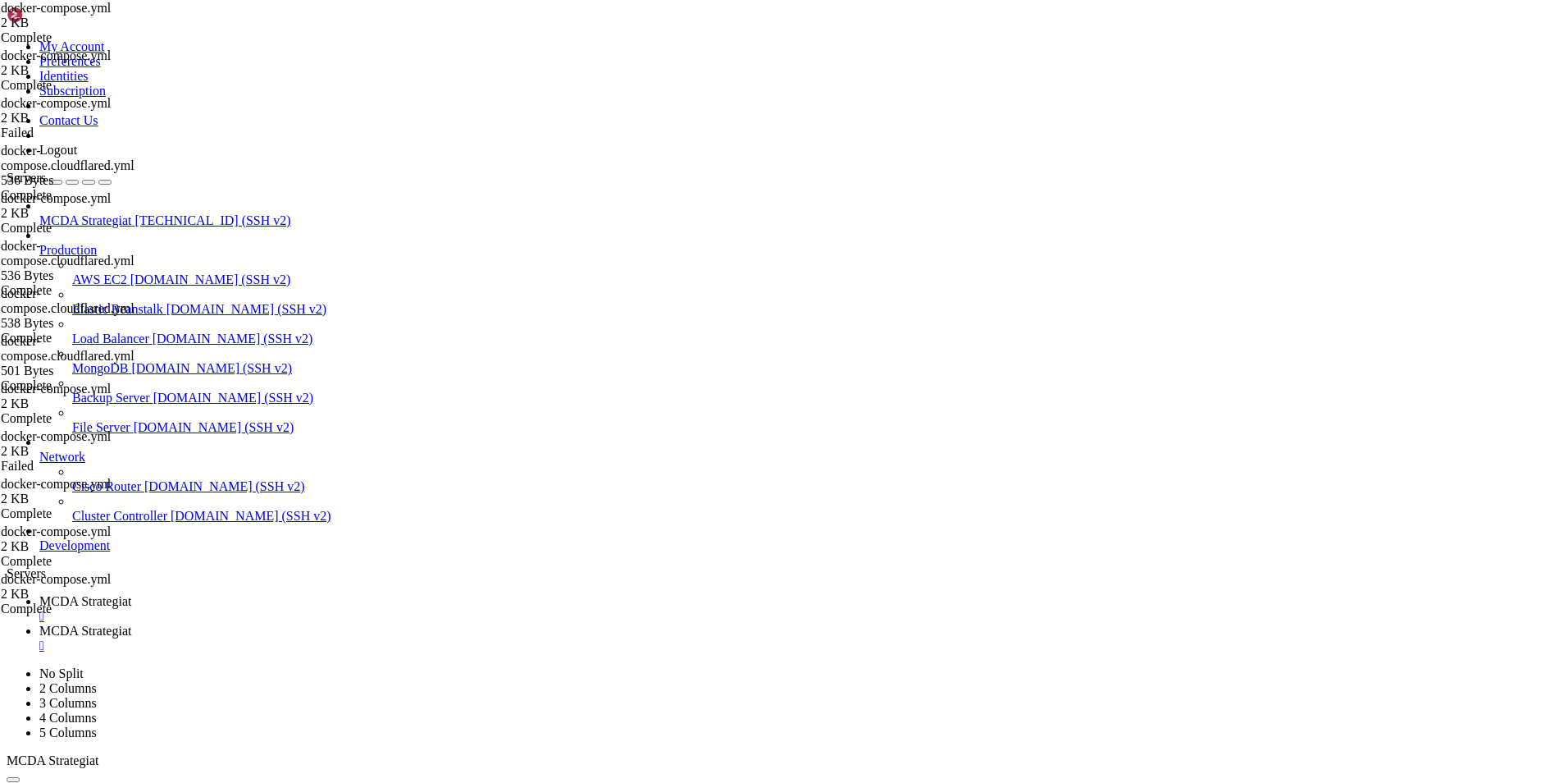
drag, startPoint x: 309, startPoint y: 1585, endPoint x: 15, endPoint y: 1543, distance: 297.0
copy div "root@ubuntu-4gb-hel1-1:~/ft_userdata# ls certbot dashboard docker-compose.yml h…"
click at [131, 624] on span "MCDA Strategiat" at bounding box center [85, 631] width 92 height 14
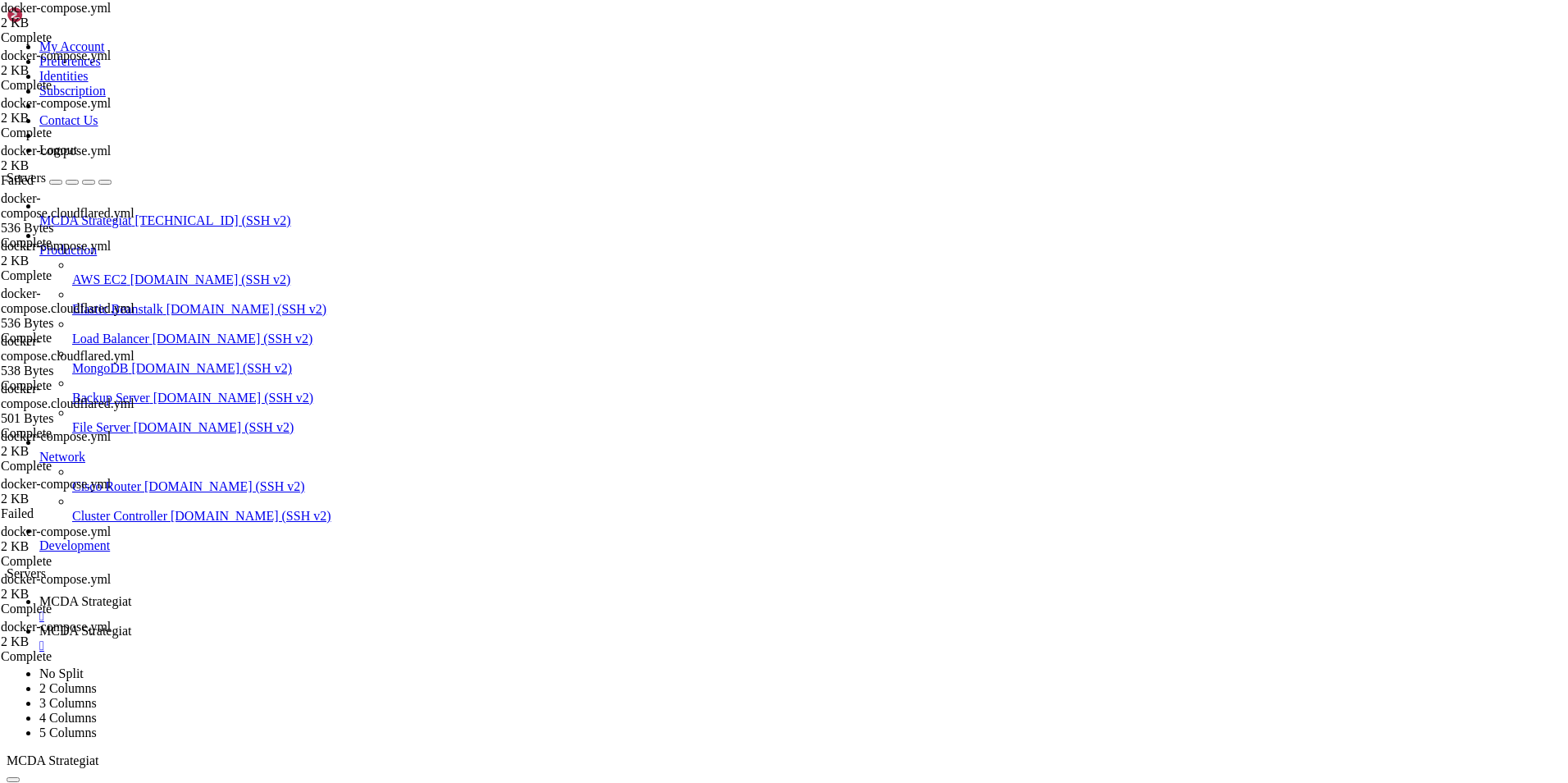
drag, startPoint x: 364, startPoint y: 746, endPoint x: 250, endPoint y: 593, distance: 190.8
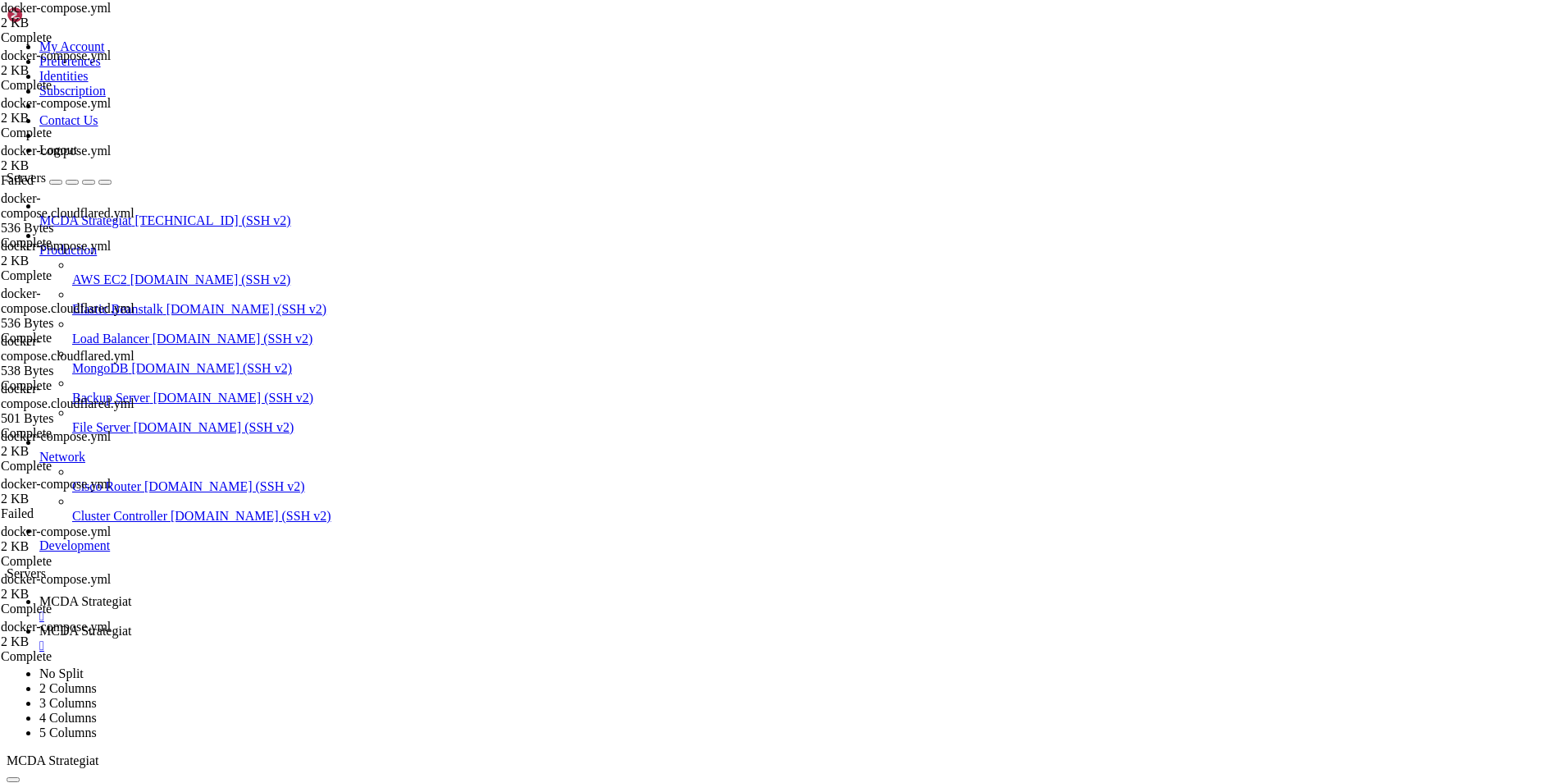
type textarea "- proxy-network"
paste textarea "- proxy-network"
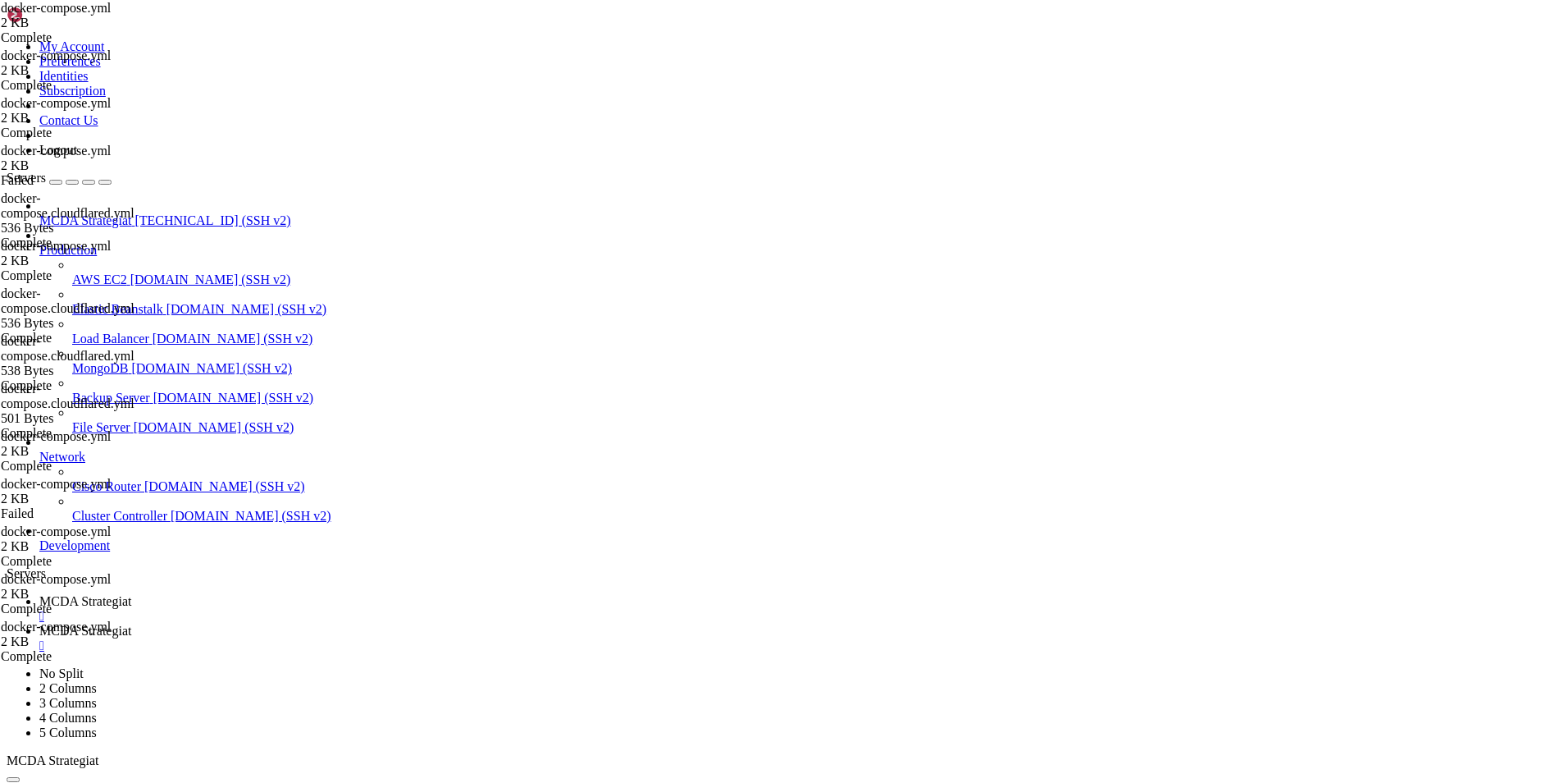
type textarea "- proxy-network"
drag, startPoint x: 387, startPoint y: 744, endPoint x: 268, endPoint y: 602, distance: 185.3
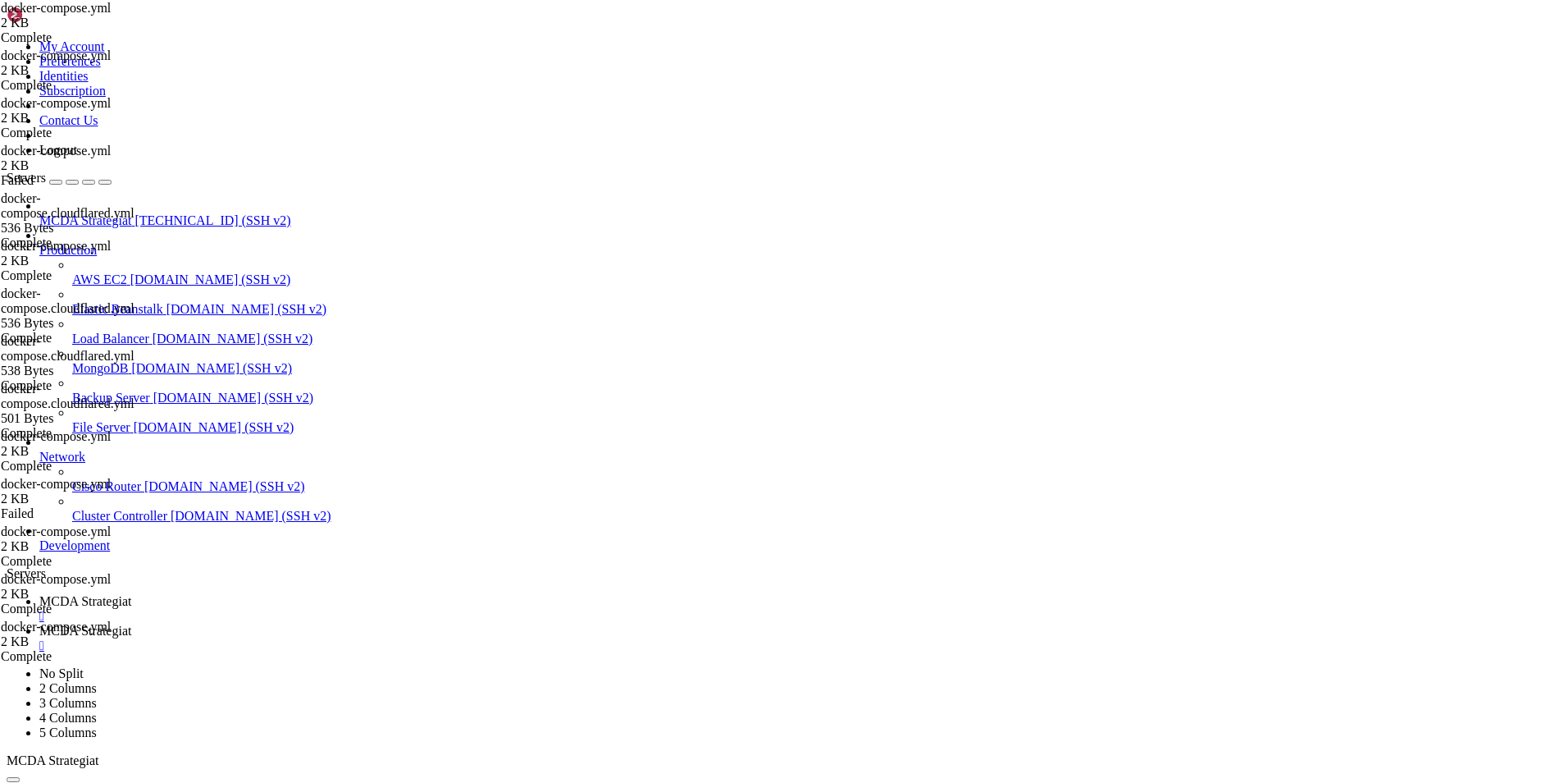
drag, startPoint x: 418, startPoint y: 746, endPoint x: 254, endPoint y: 588, distance: 227.7
type textarea "freqtrade-bot3: image: freqtradeorg/freqtrade:stable"
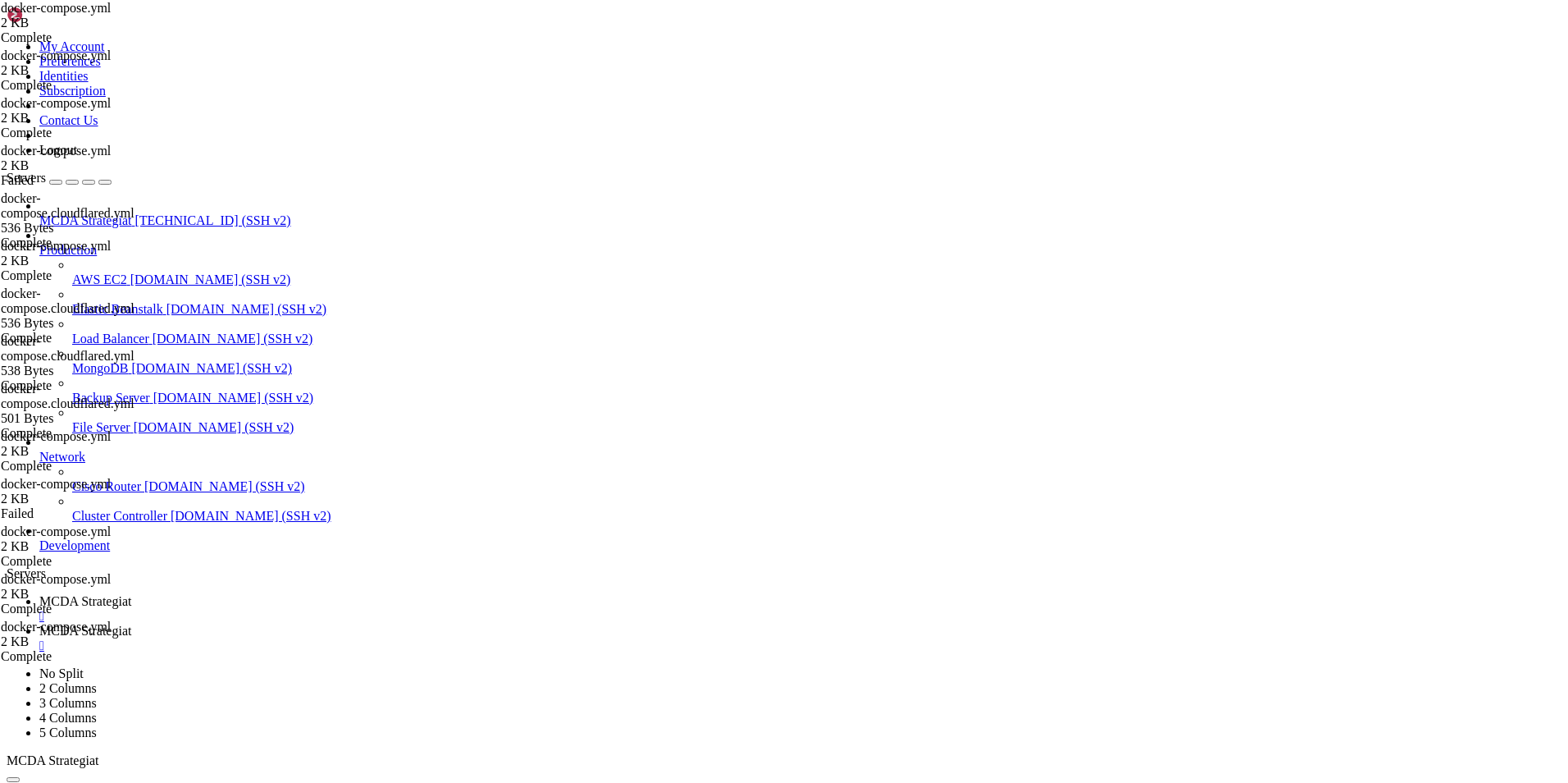
scroll to position [161, 0]
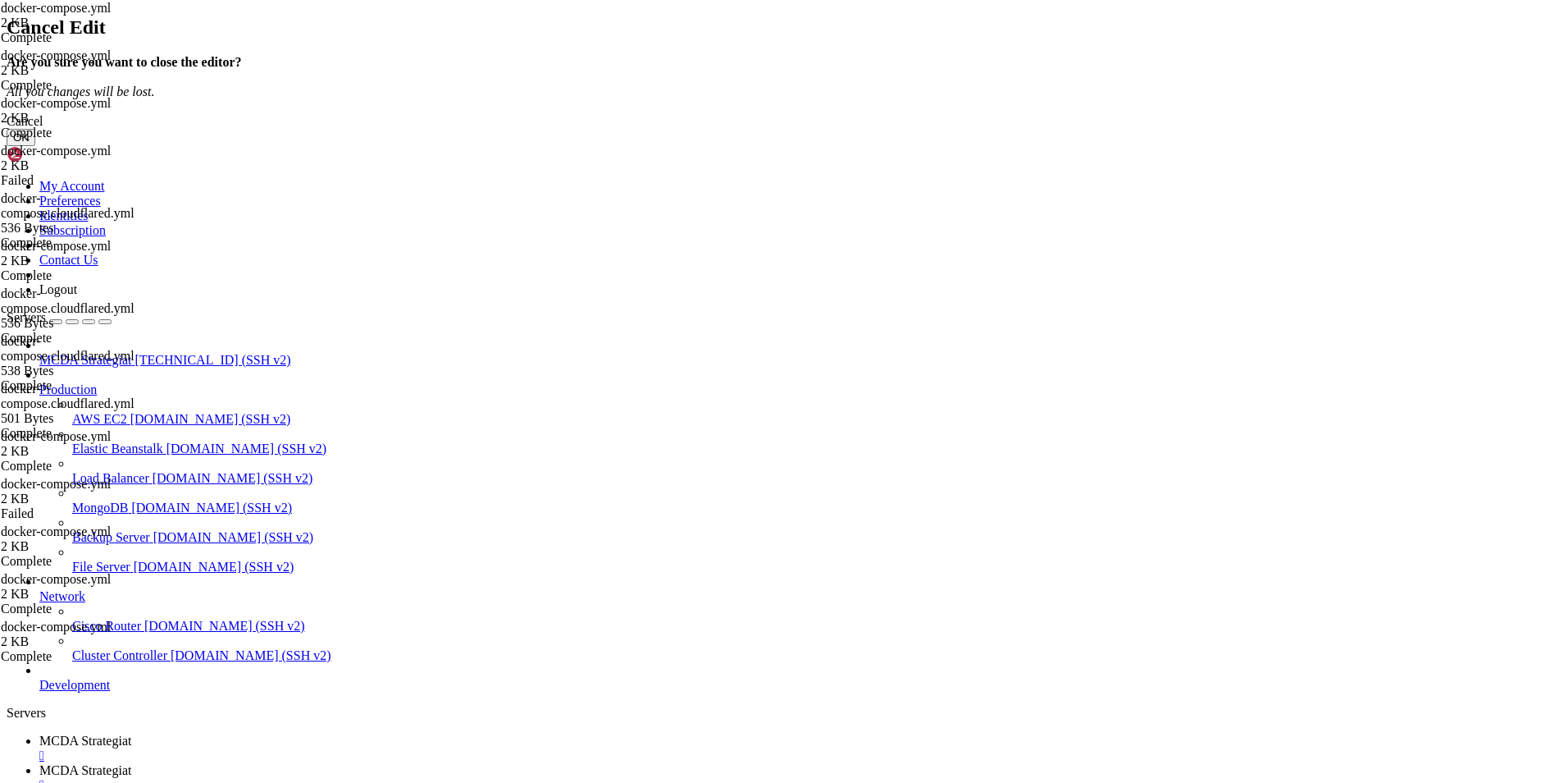
click at [35, 146] on button "OK" at bounding box center [21, 138] width 29 height 17
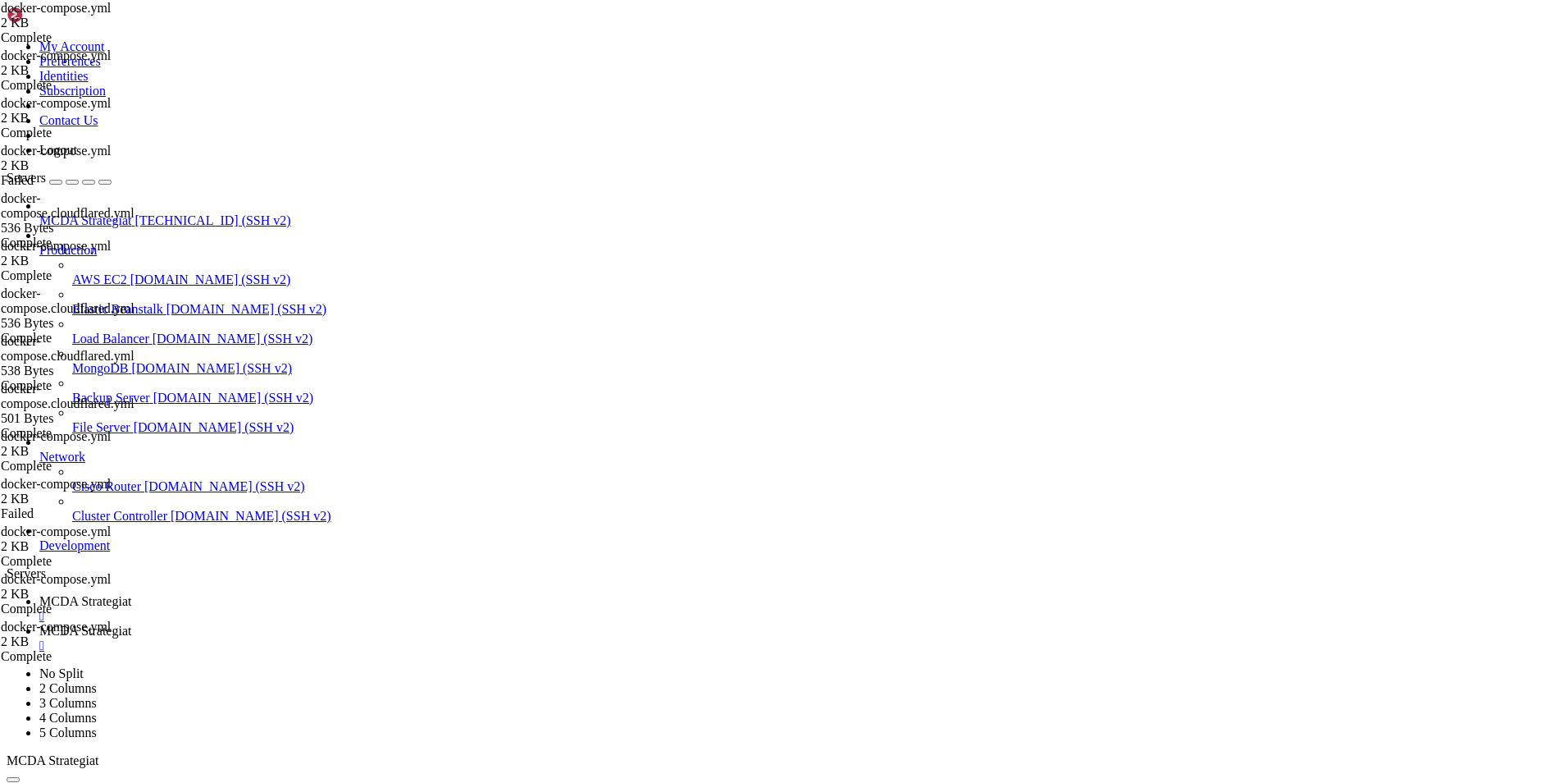
click at [131, 594] on span "MCDA Strategiat" at bounding box center [85, 601] width 92 height 14
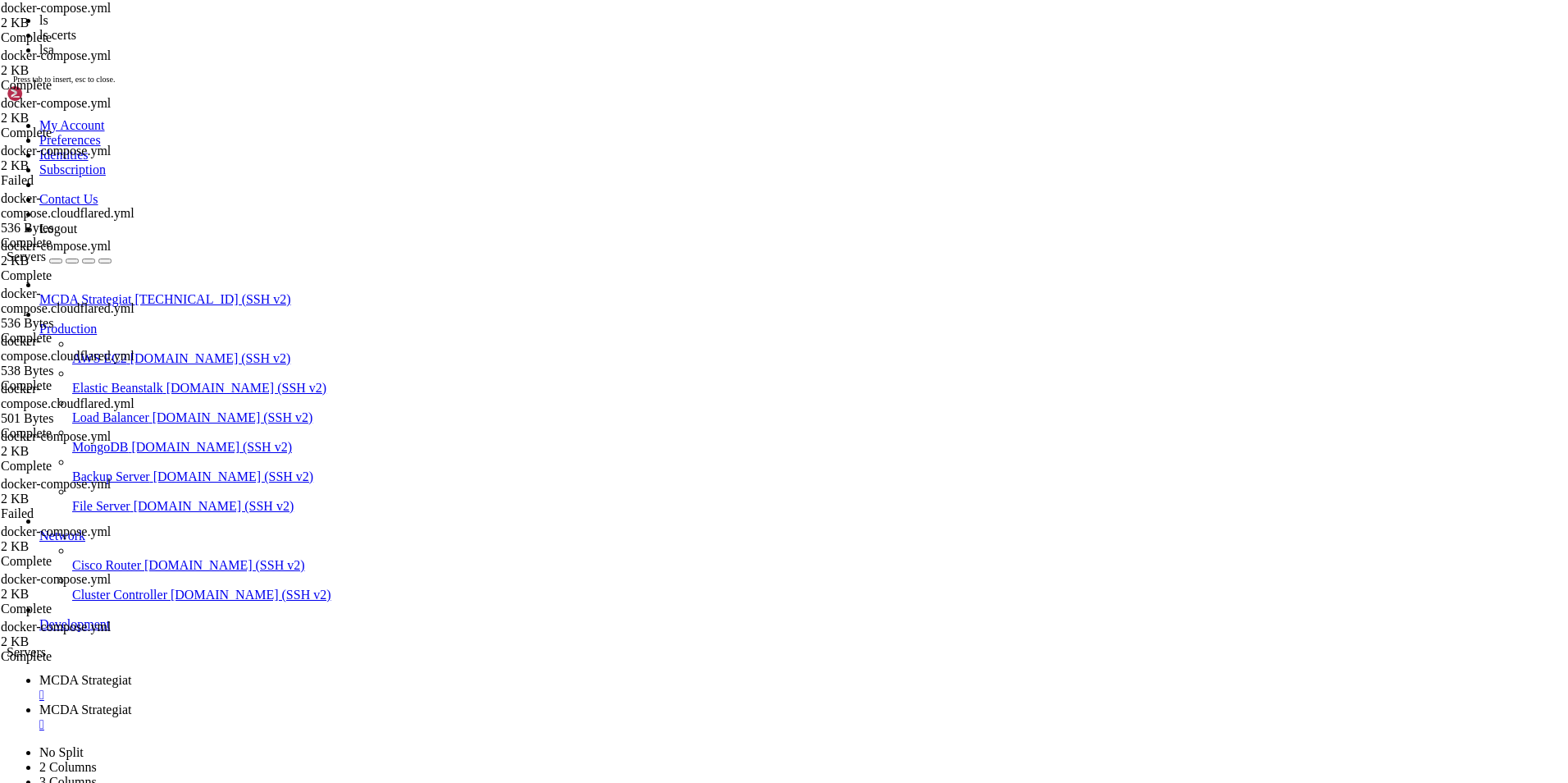
scroll to position [16554, 0]
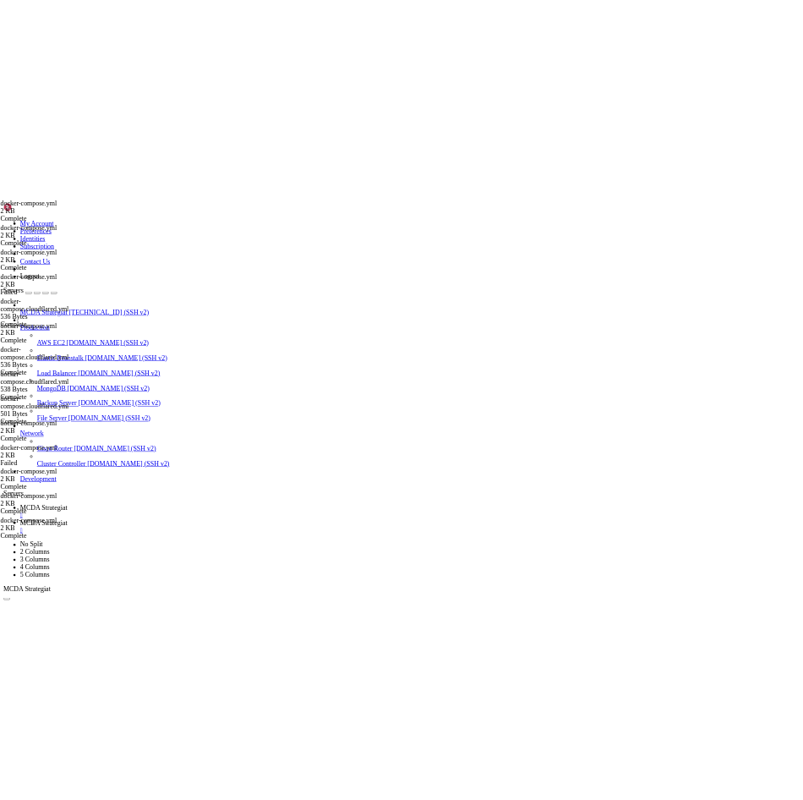
scroll to position [17090, 0]
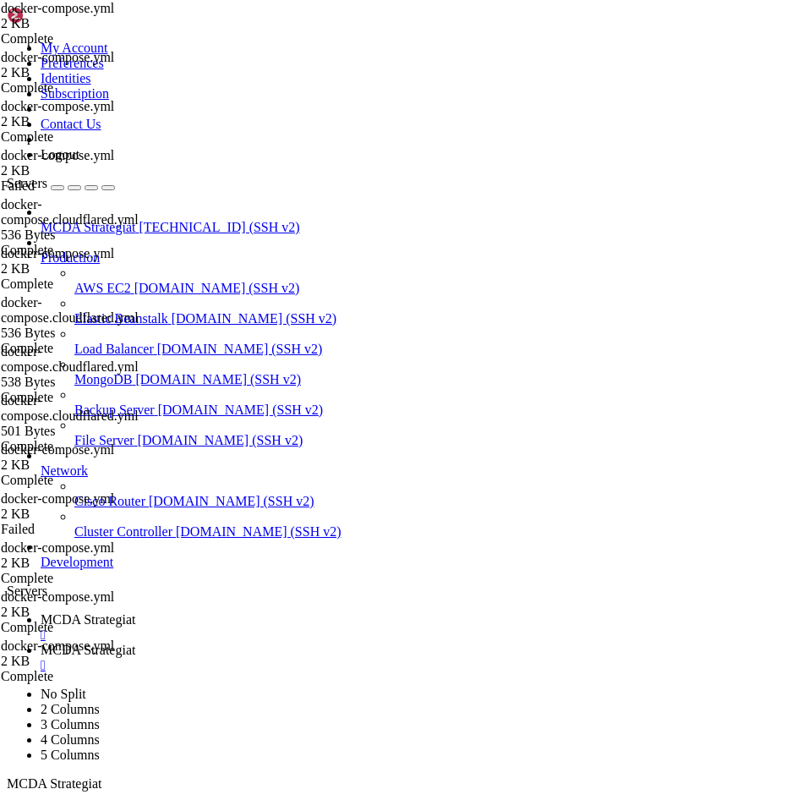
scroll to position [17176, 0]
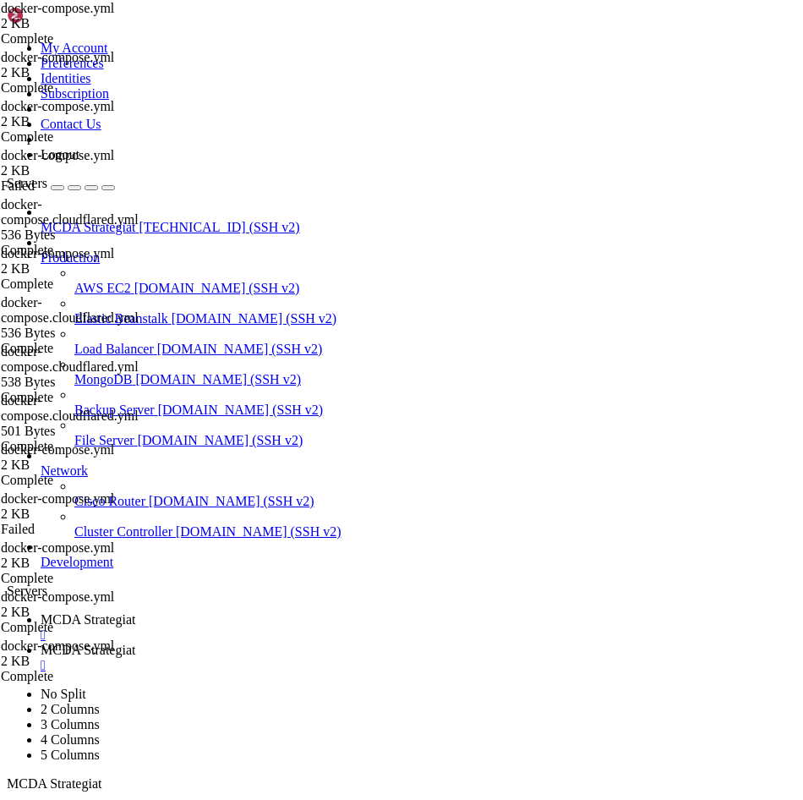
click at [135, 643] on span "MCDA Strategiat" at bounding box center [88, 650] width 95 height 14
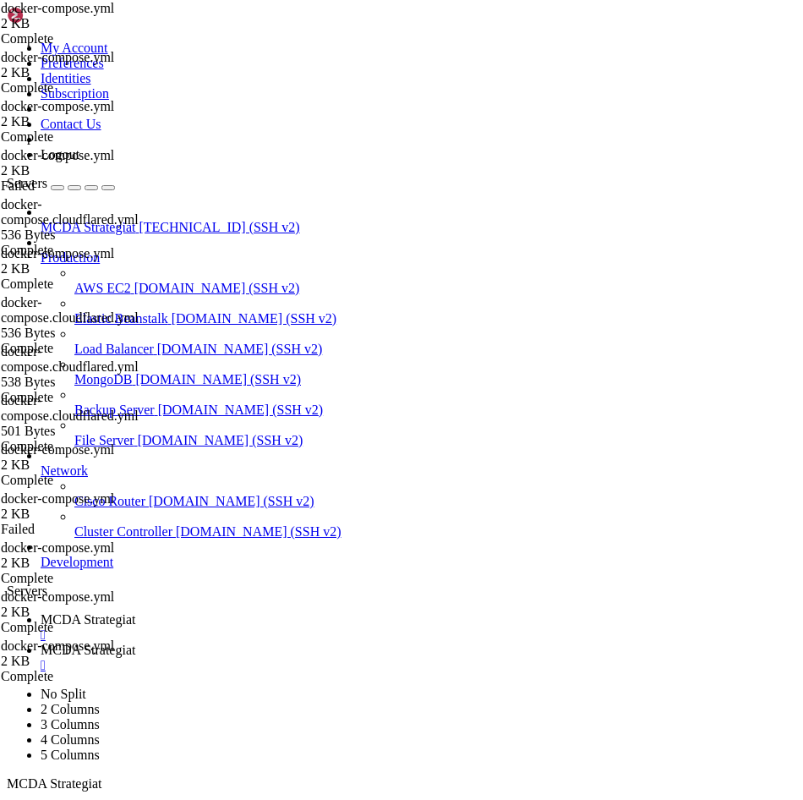
type input "/root/ft_userdata"
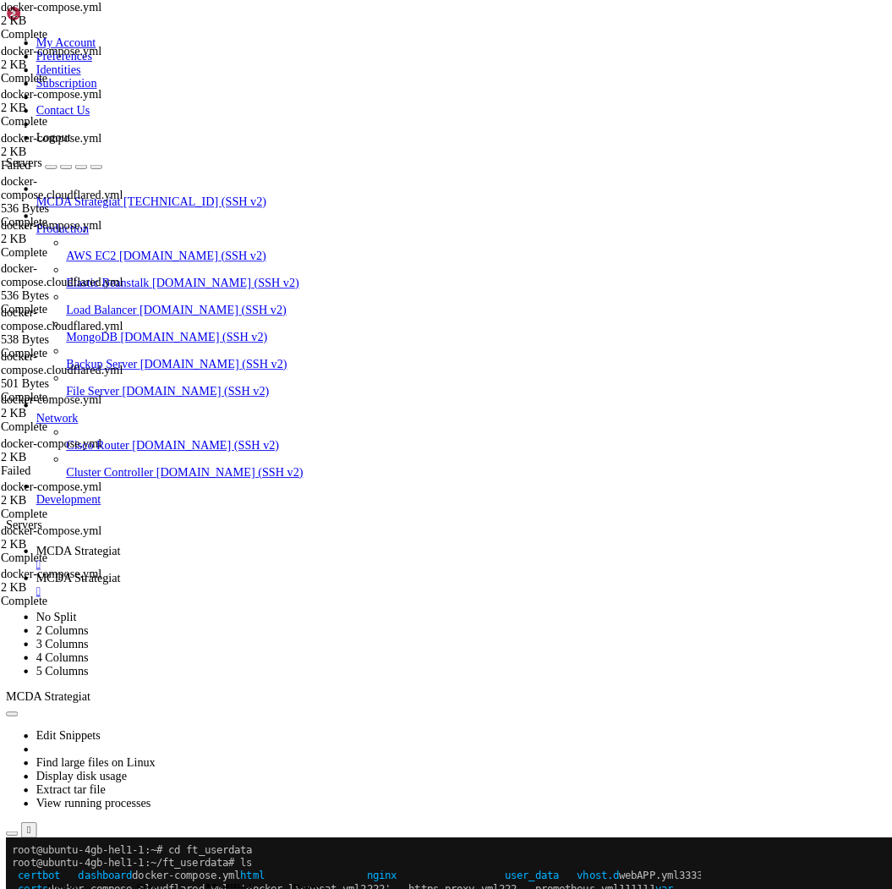
scroll to position [7, 2]
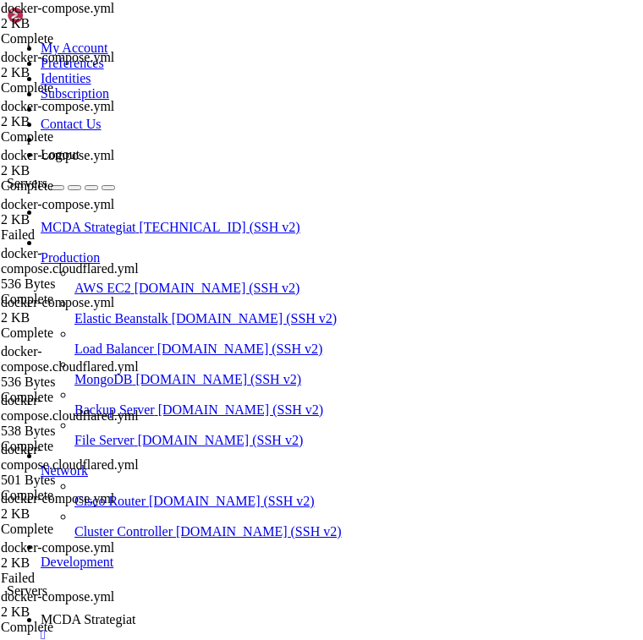
scroll to position [7, 1]
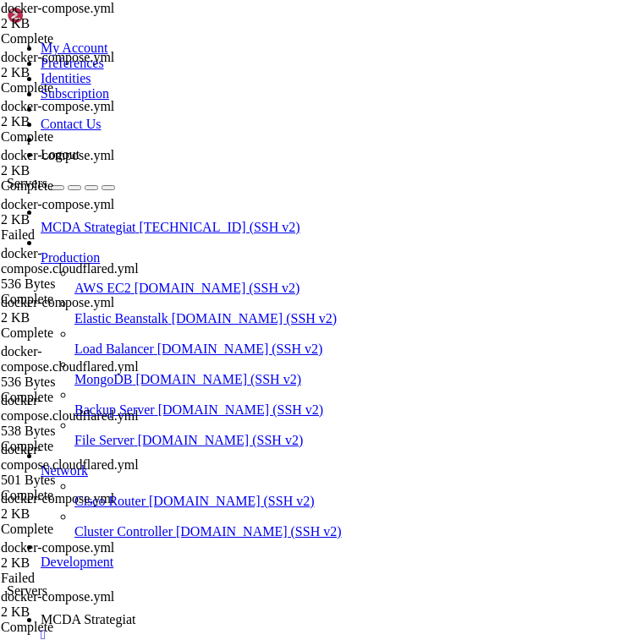
type textarea "- ./html:/usr/share/nginx/html"
paste textarea "- ./certs:/etc/nginx/certs"
type textarea "- ./certs:/etc/nginx/certs"
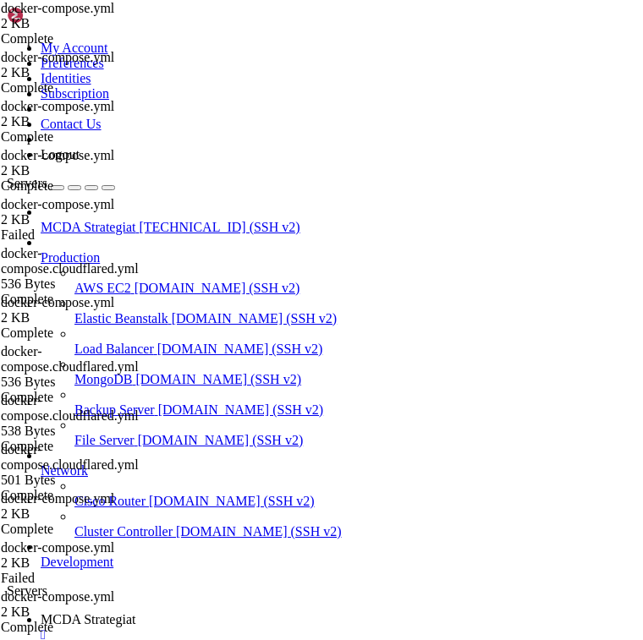
type input "/root"
click at [135, 612] on span "MCDA Strategiat" at bounding box center [88, 619] width 95 height 14
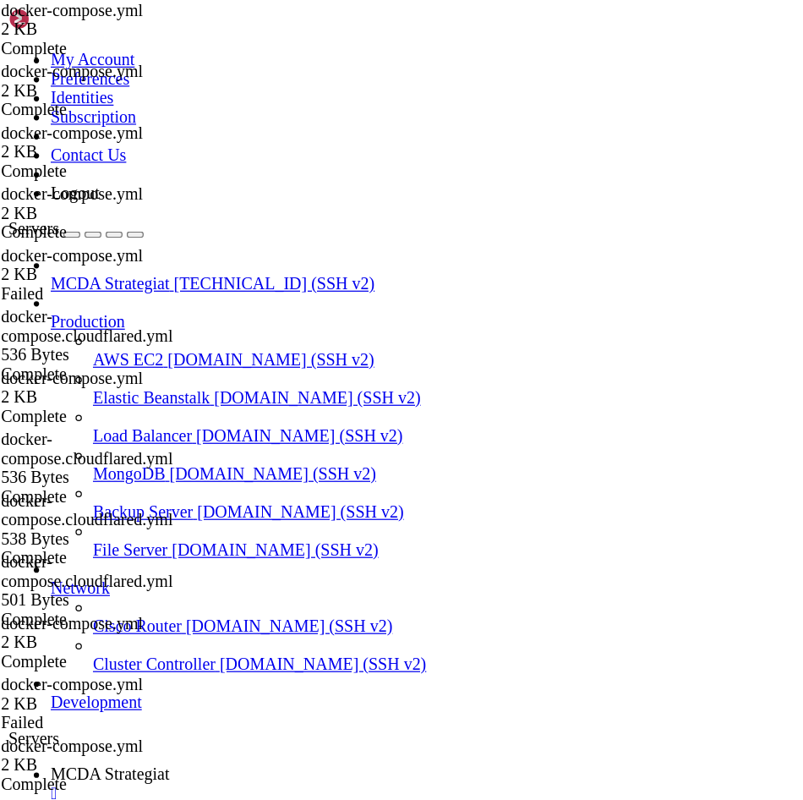
scroll to position [16967, 0]
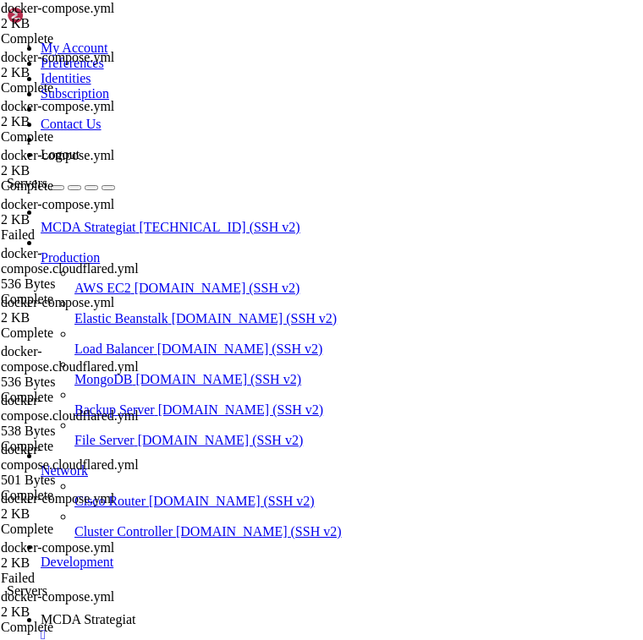
click at [68, 26] on link at bounding box center [55, 19] width 97 height 14
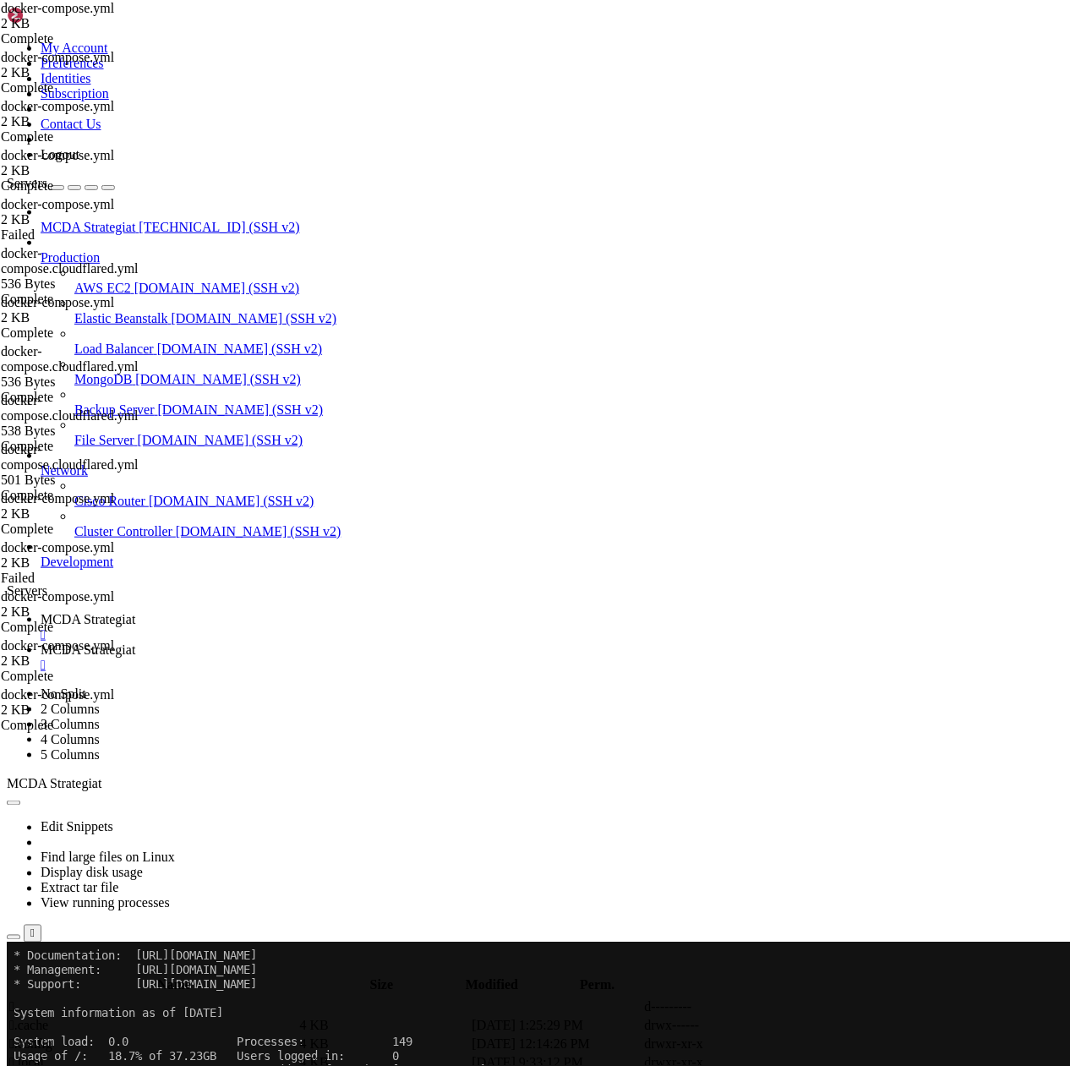
scroll to position [17233, 0]
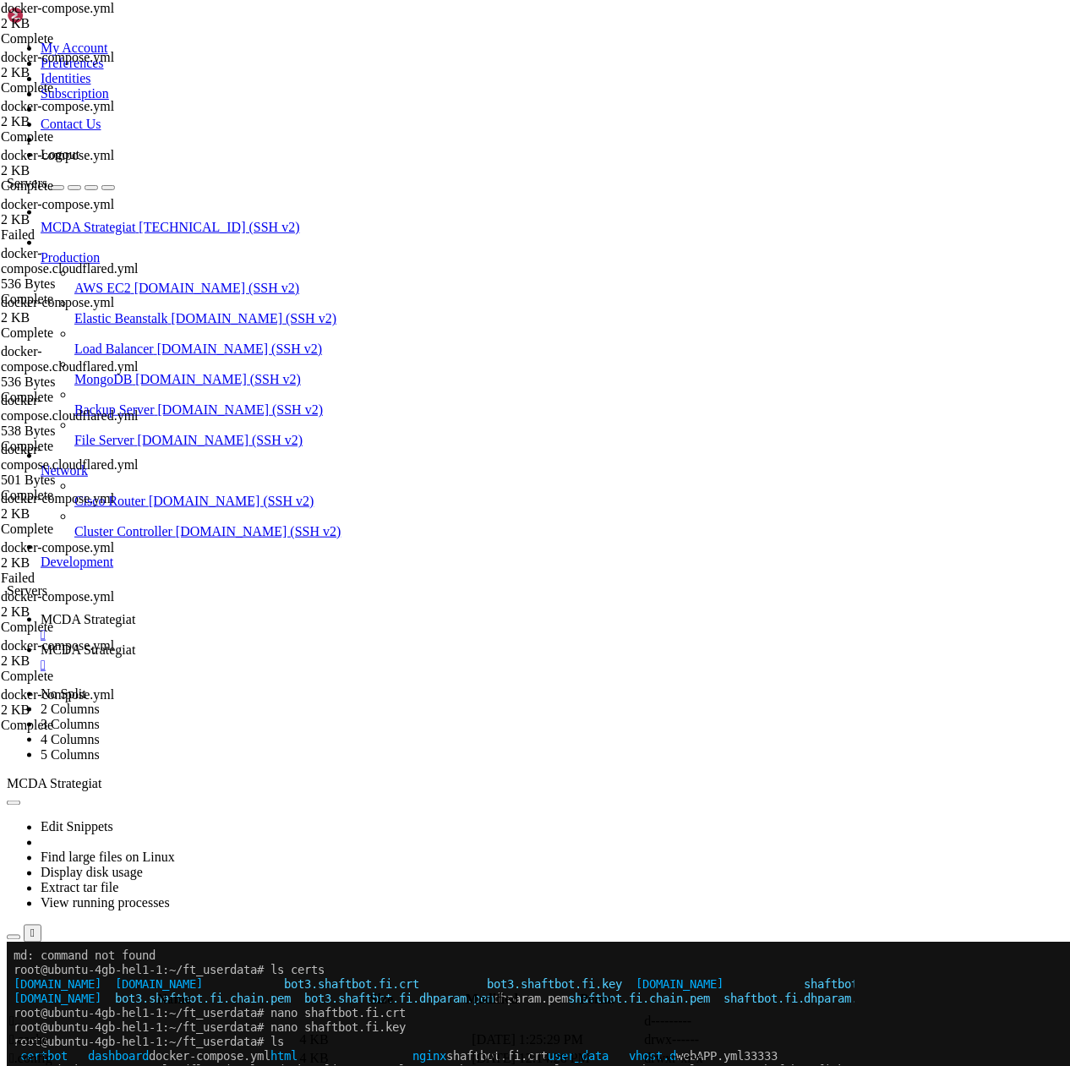
scroll to position [17463, 0]
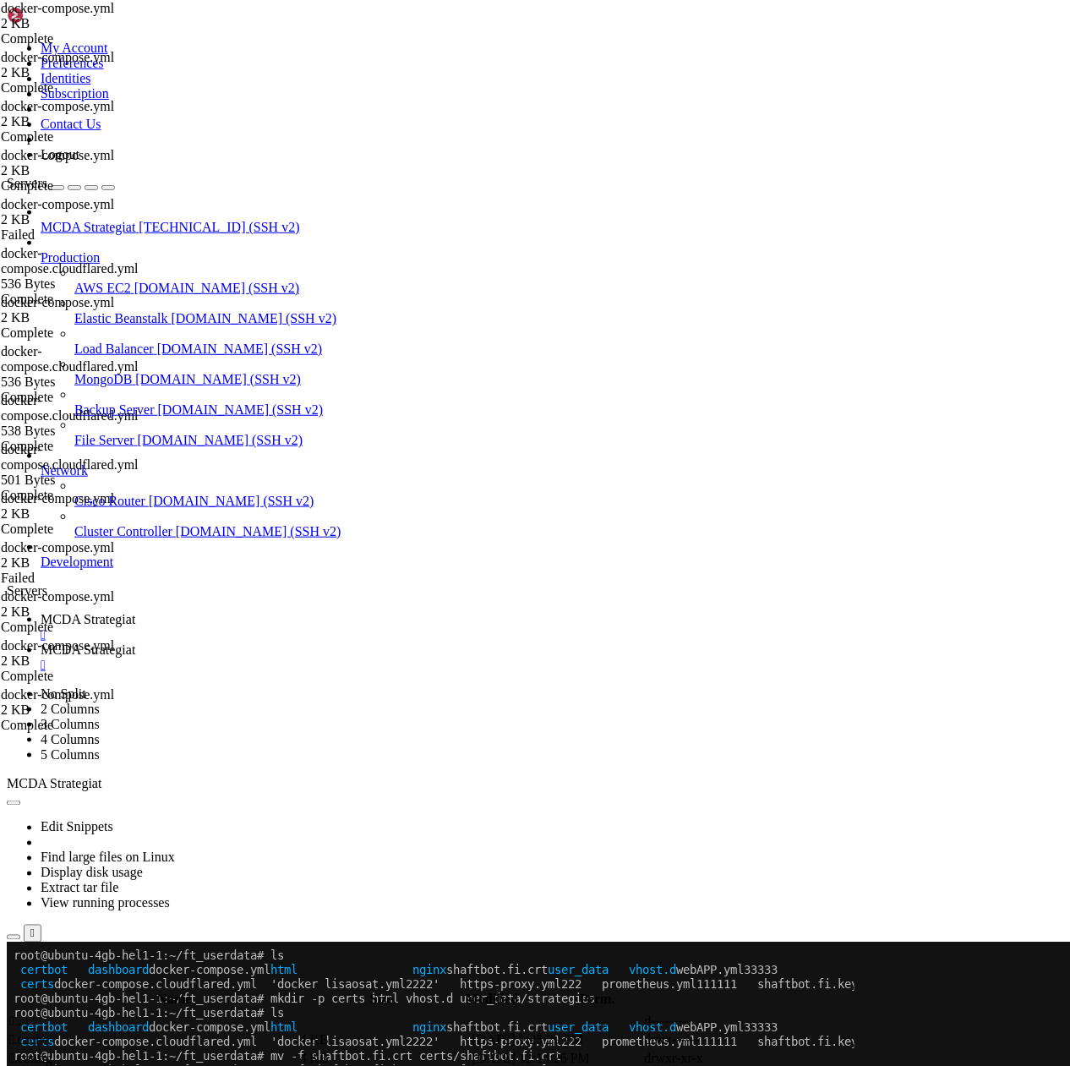
scroll to position [17650, 0]
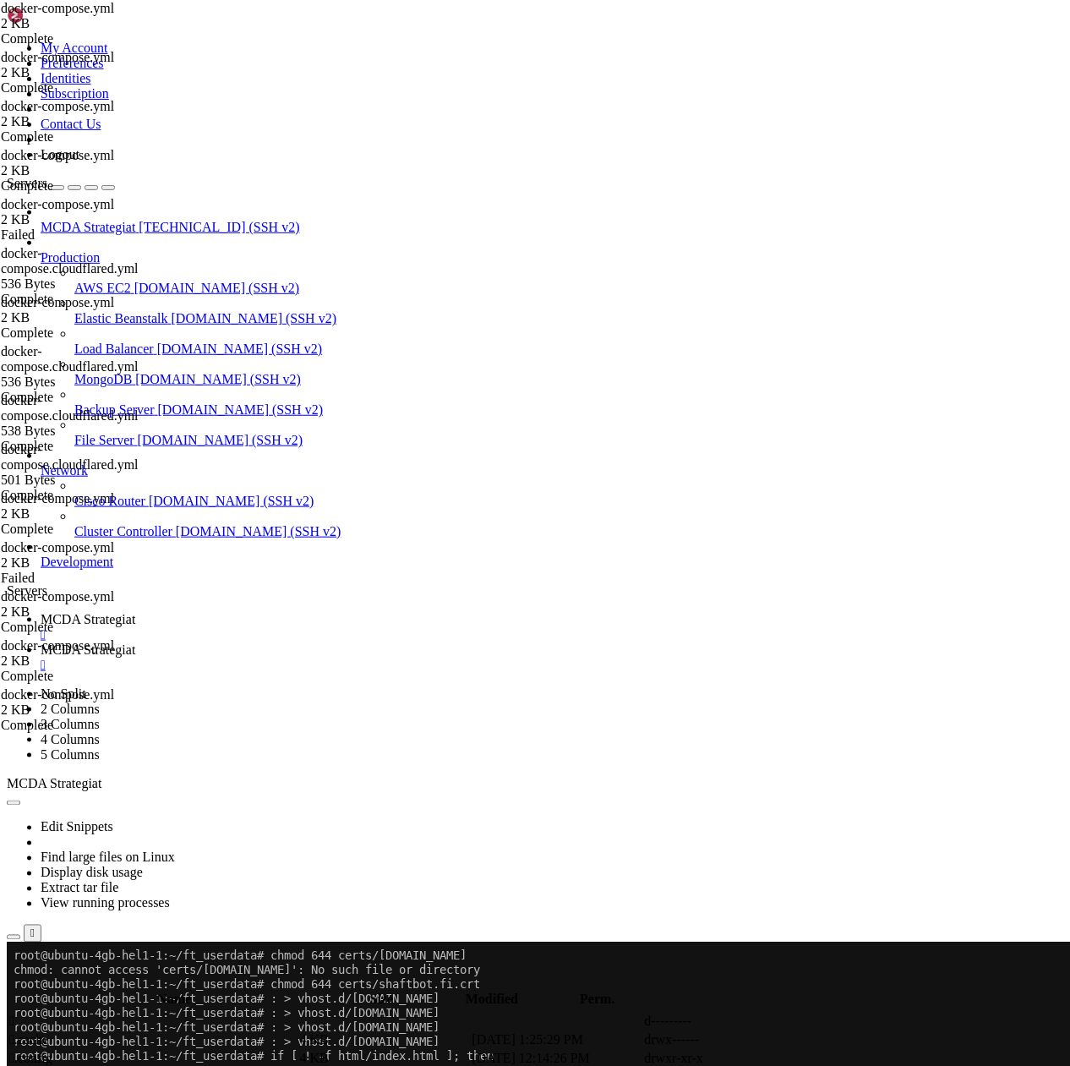
scroll to position [17794, 0]
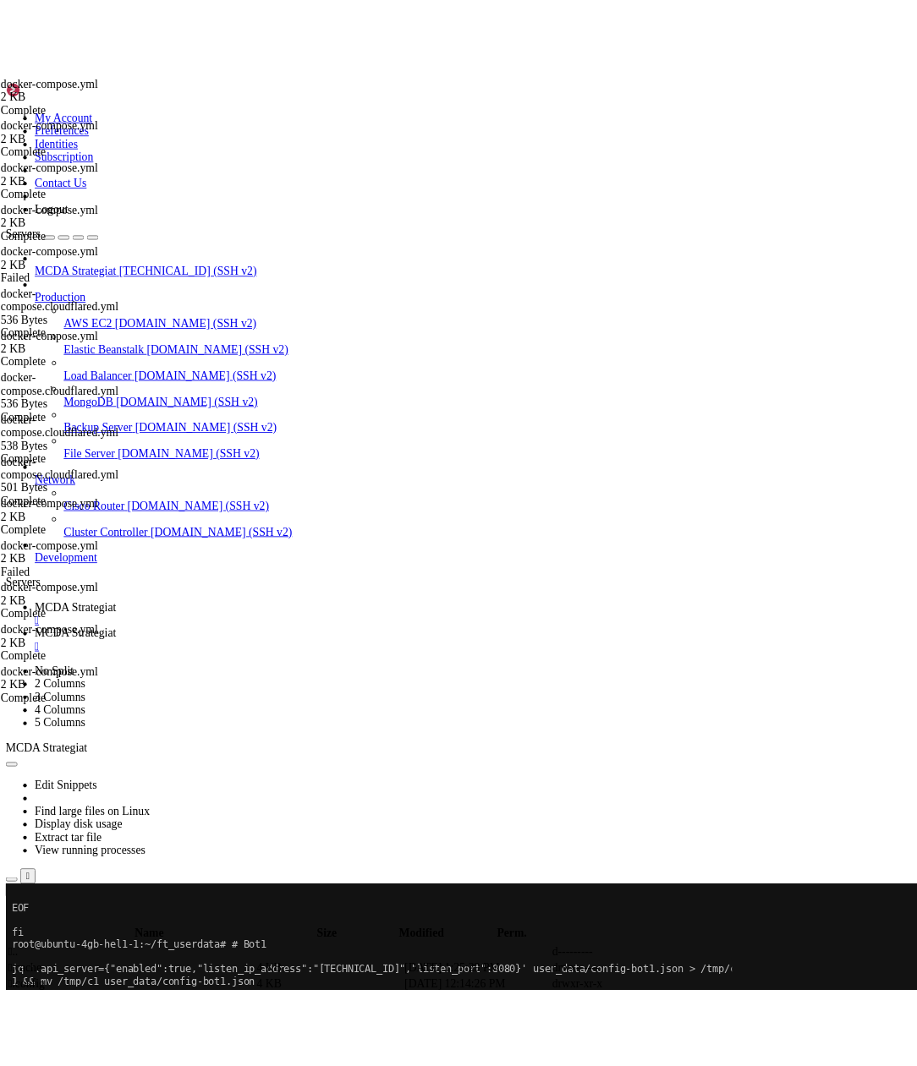
scroll to position [18268, 0]
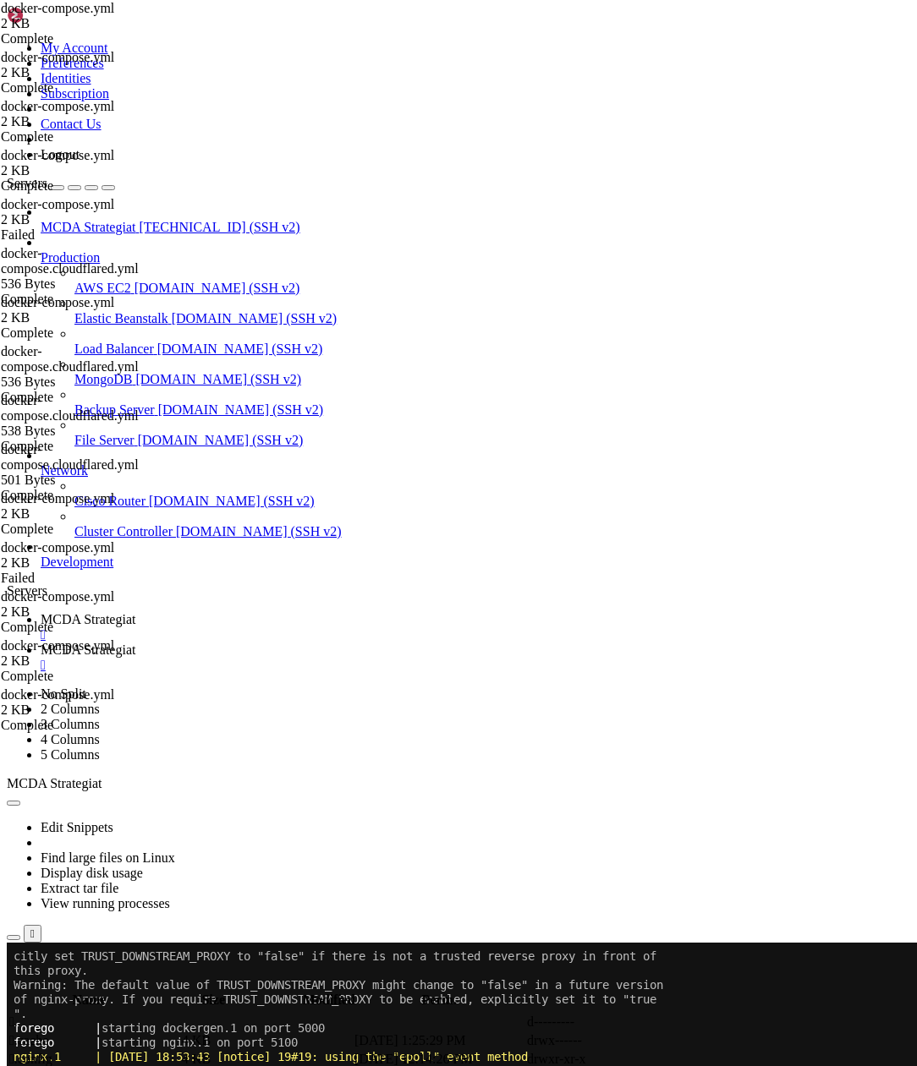
scroll to position [19590, 0]
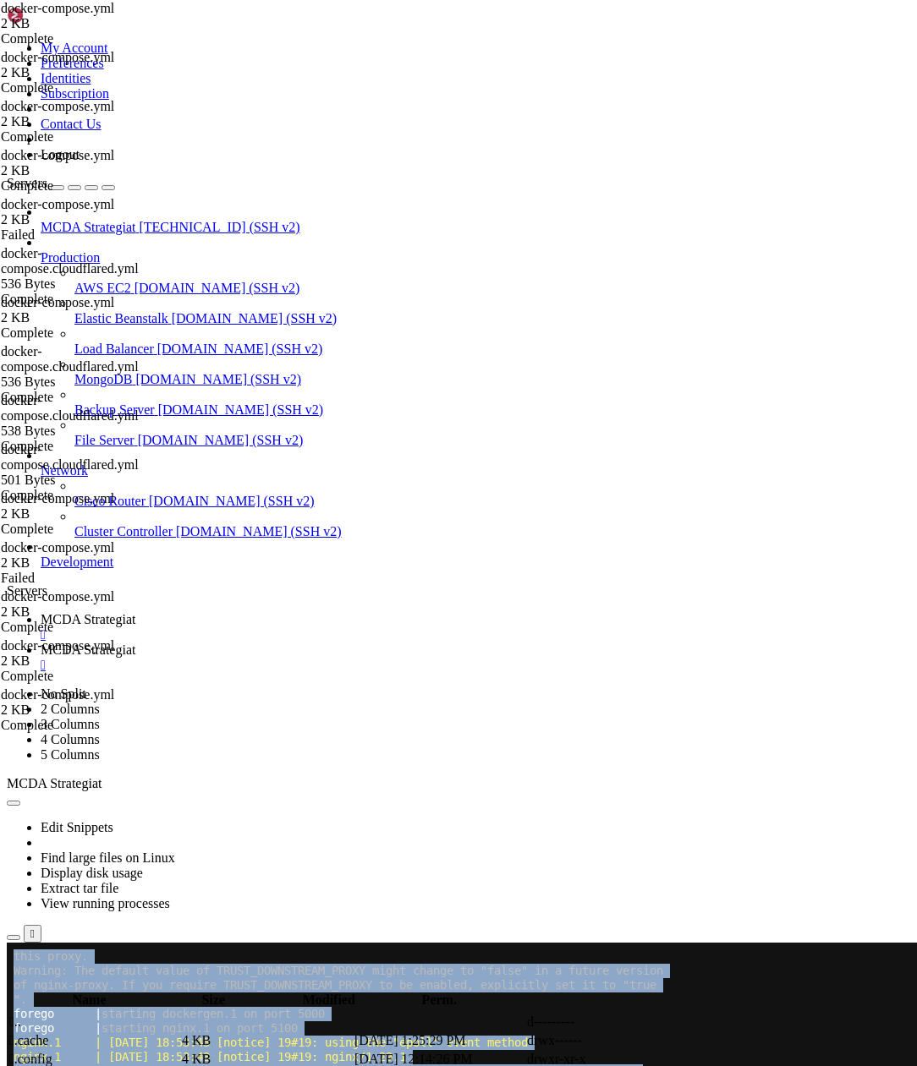
drag, startPoint x: 188, startPoint y: 1125, endPoint x: 312, endPoint y: 1874, distance: 758.5
copy div "ft_userdata# docker ps --format "table {{.Names}}\t{{.Ports}}" this proxy. Warn…"
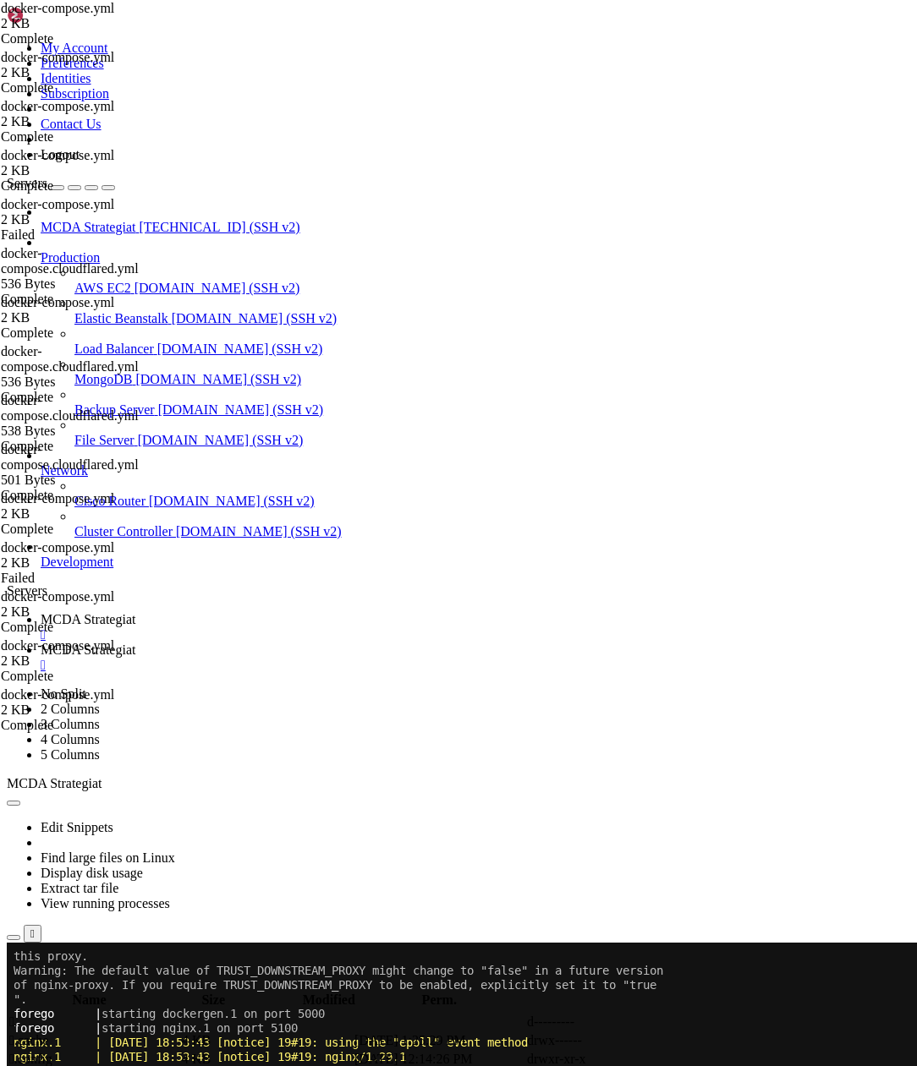
click at [14, 806] on div at bounding box center [10, 943] width 7 height 0
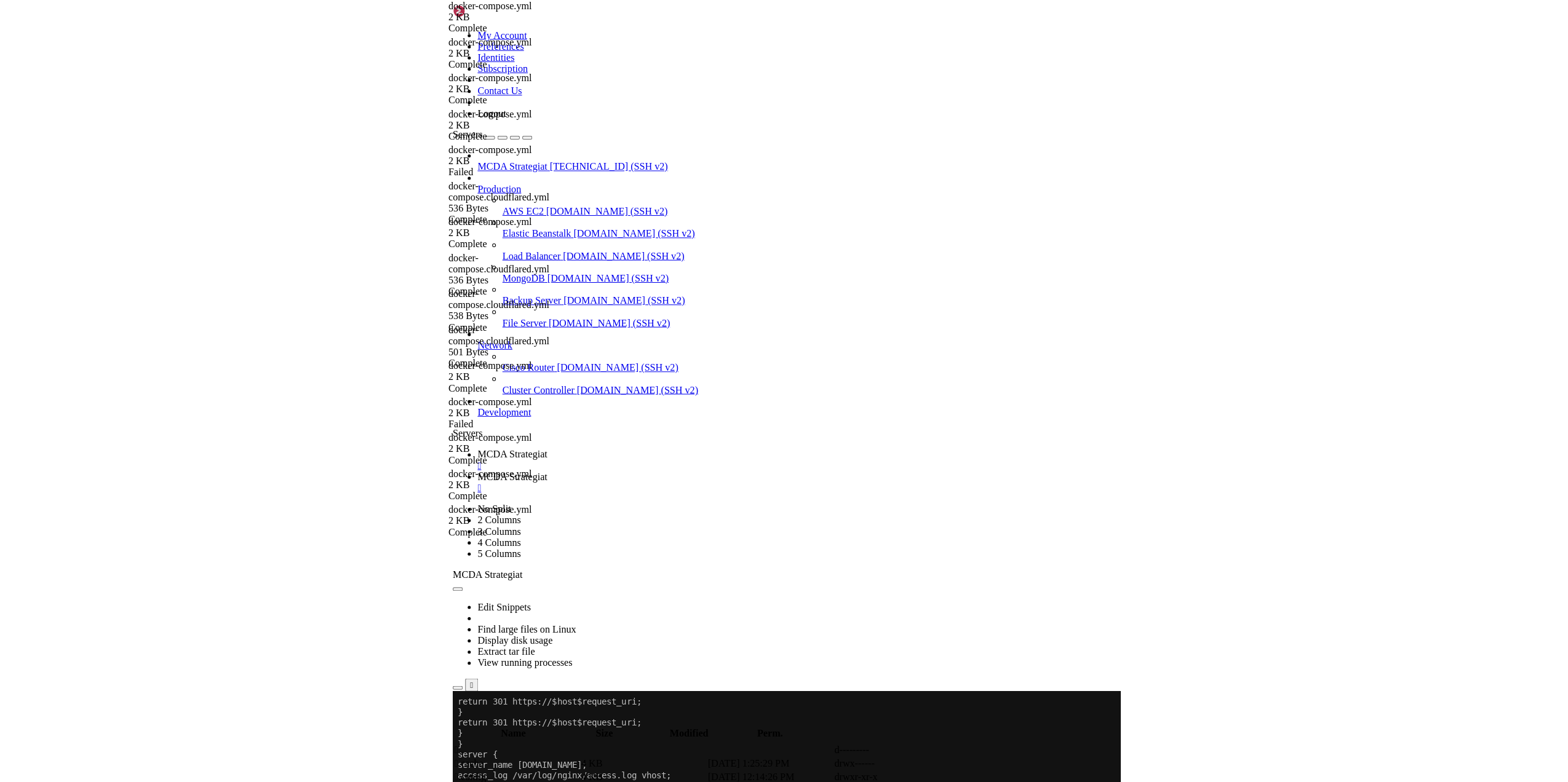
scroll to position [16666, 0]
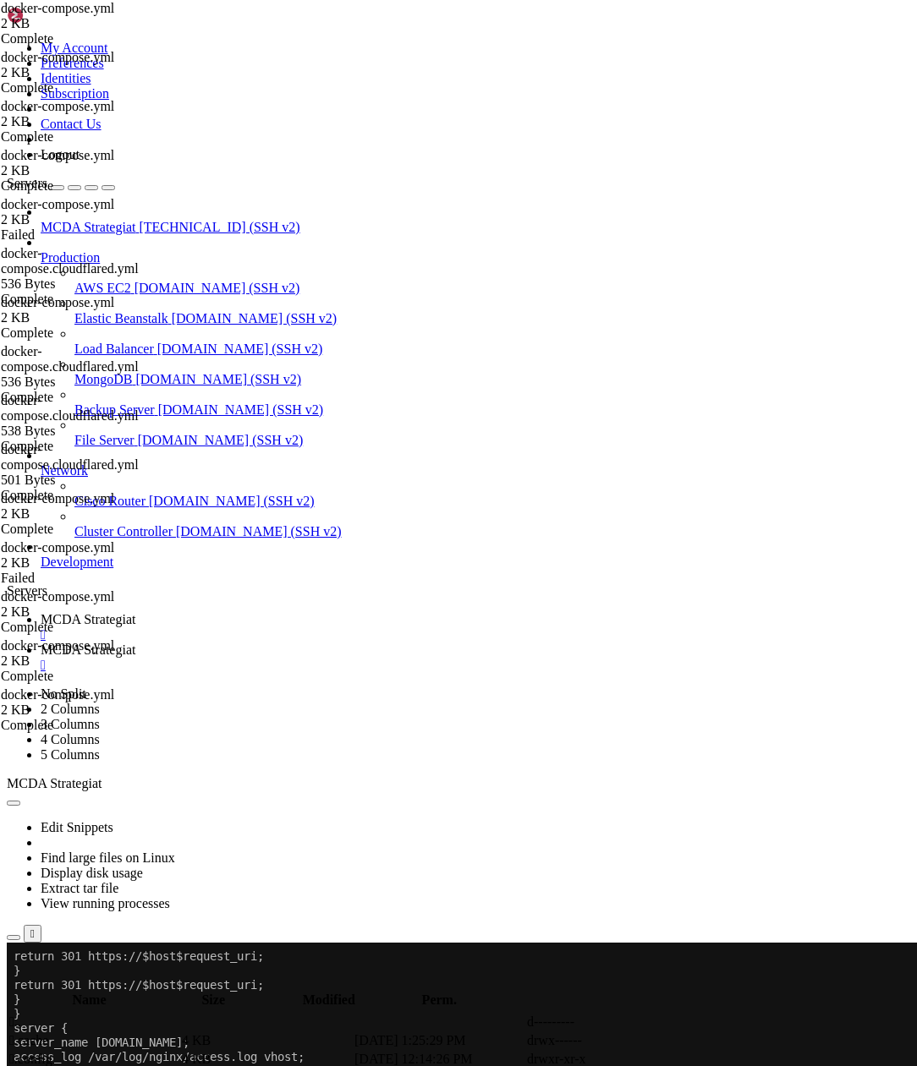
drag, startPoint x: 194, startPoint y: 1212, endPoint x: 413, endPoint y: 1870, distance: 694.1
copy div "ft_userdata# docker exec -it nginx-proxy sh -lc "grep -n 'server_name' return 3…"
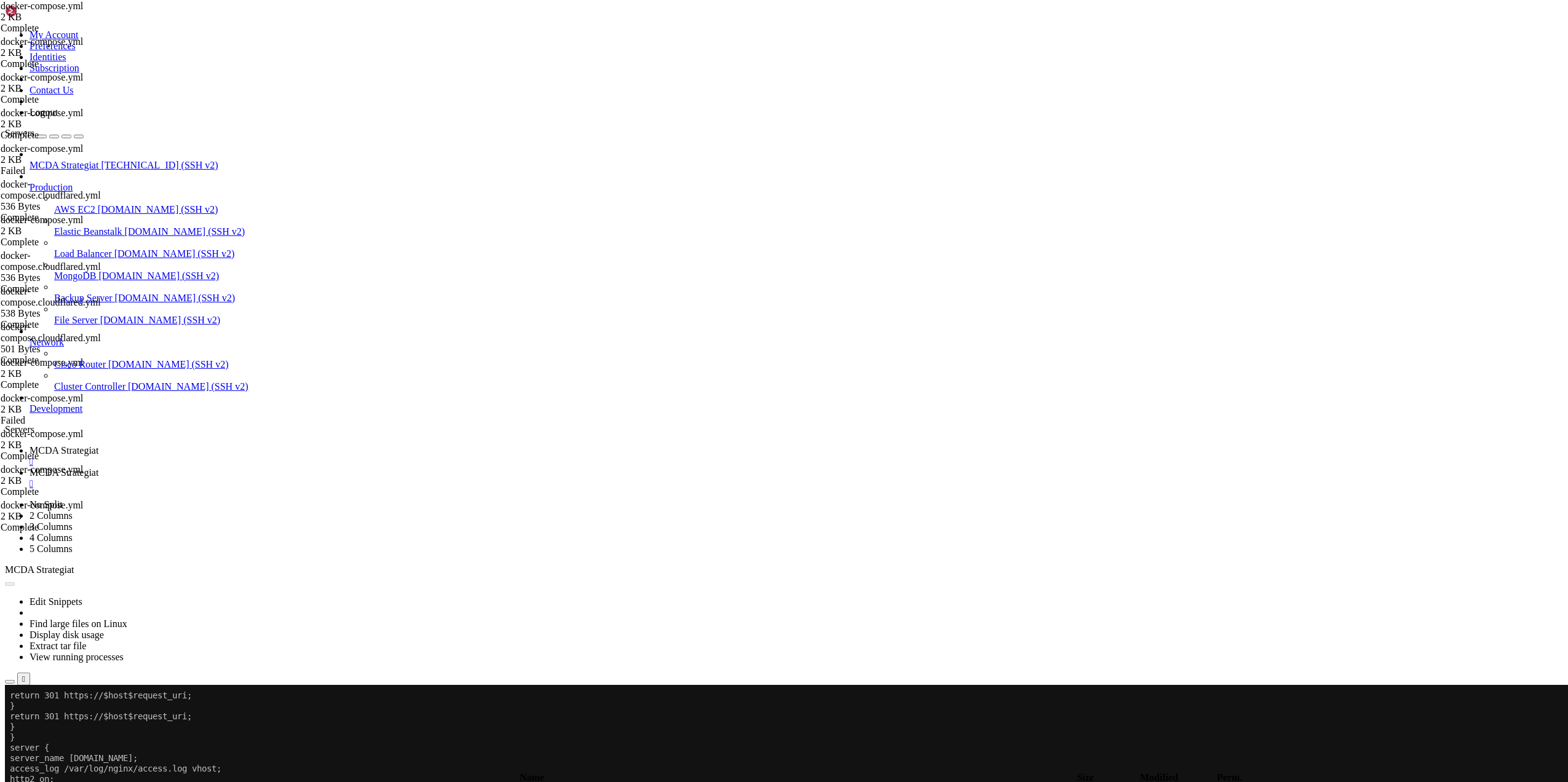
click at [54, 586] on button "Reconnect" at bounding box center [30, 727] width 49 height 13
click at [43, 415] on div "MCDA Strategiat [TECHNICAL_ID] (SSH v2) Production AWS EC2 [DOMAIN_NAME] (SSH v…" at bounding box center [784, 282] width 1559 height 266
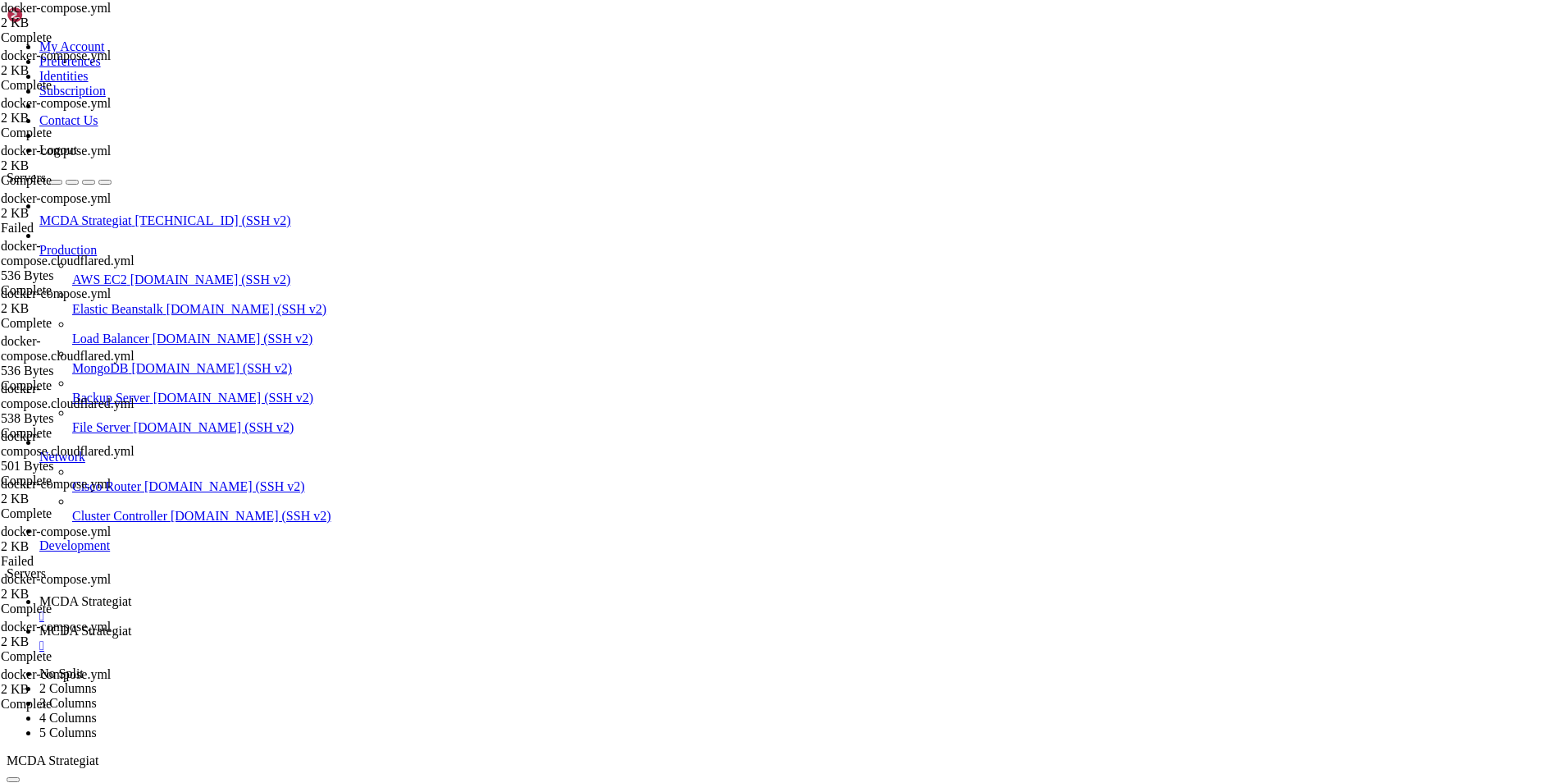
scroll to position [22536, 0]
drag, startPoint x: 265, startPoint y: 1052, endPoint x: 16, endPoint y: 1060, distance: 249.1
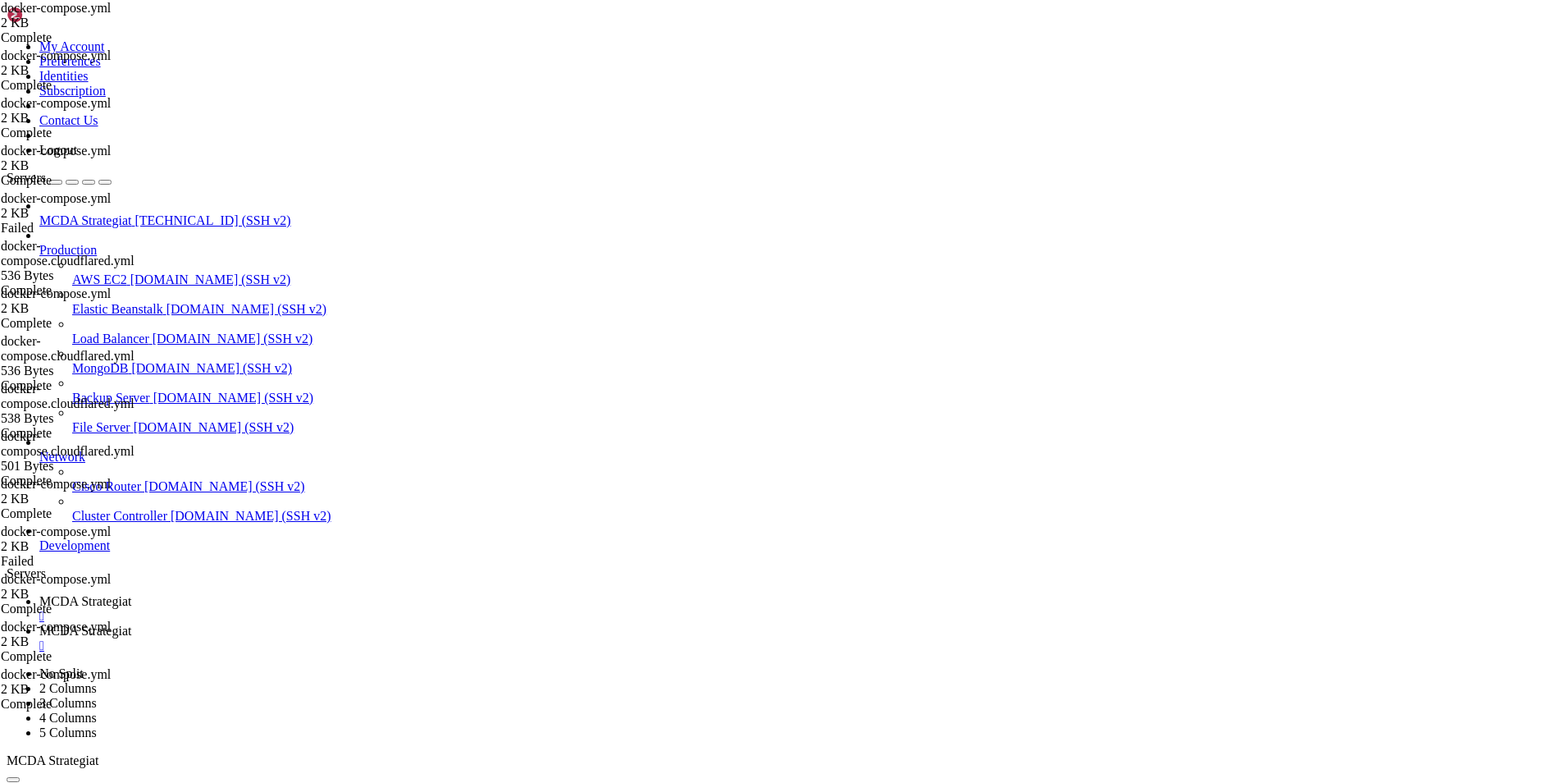
drag, startPoint x: 12, startPoint y: 1055, endPoint x: 233, endPoint y: 1058, distance: 221.0
drag, startPoint x: 261, startPoint y: 1053, endPoint x: 13, endPoint y: 1055, distance: 248.0
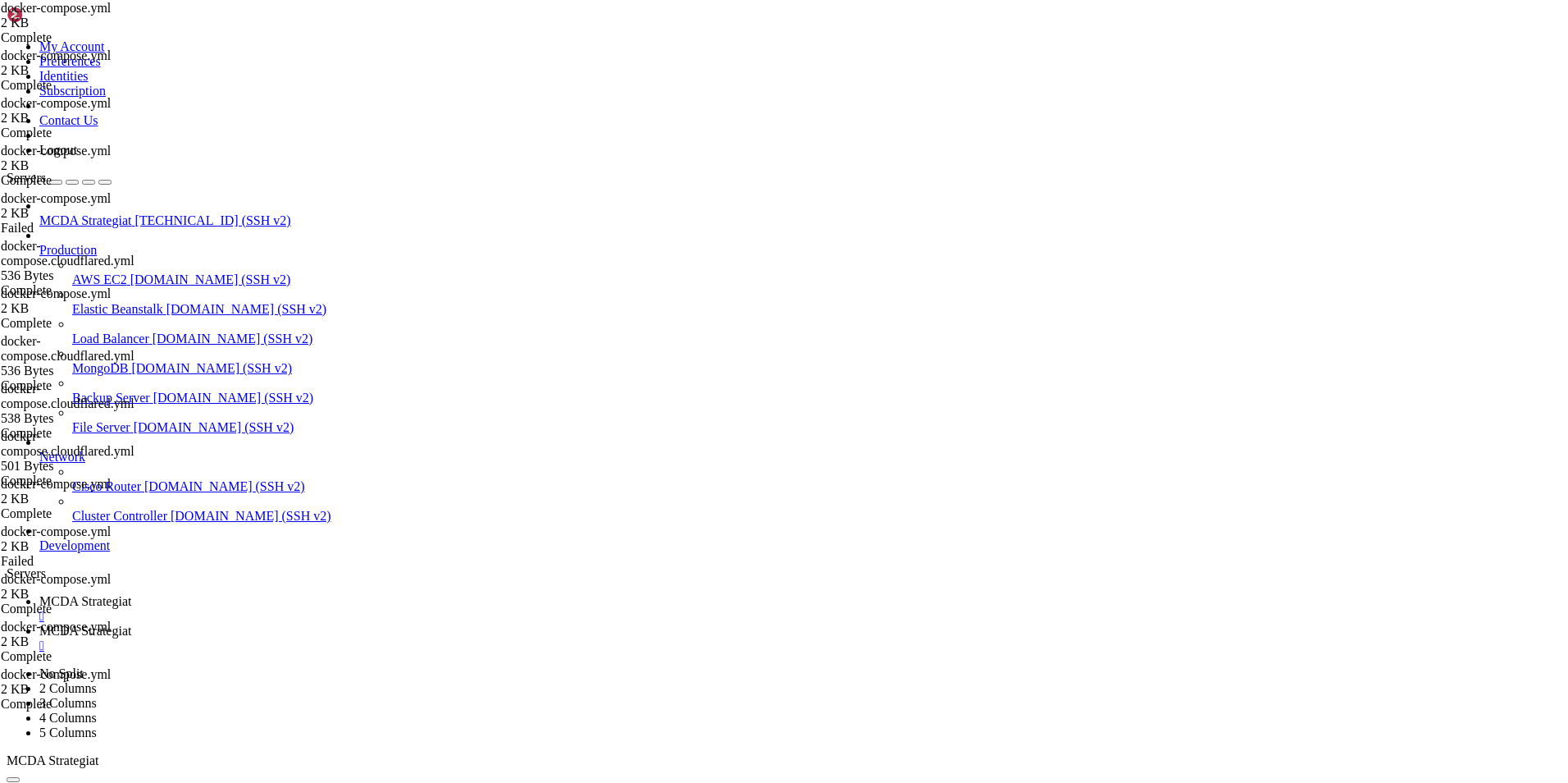
drag, startPoint x: 420, startPoint y: 1573, endPoint x: 316, endPoint y: 1531, distance: 112.2
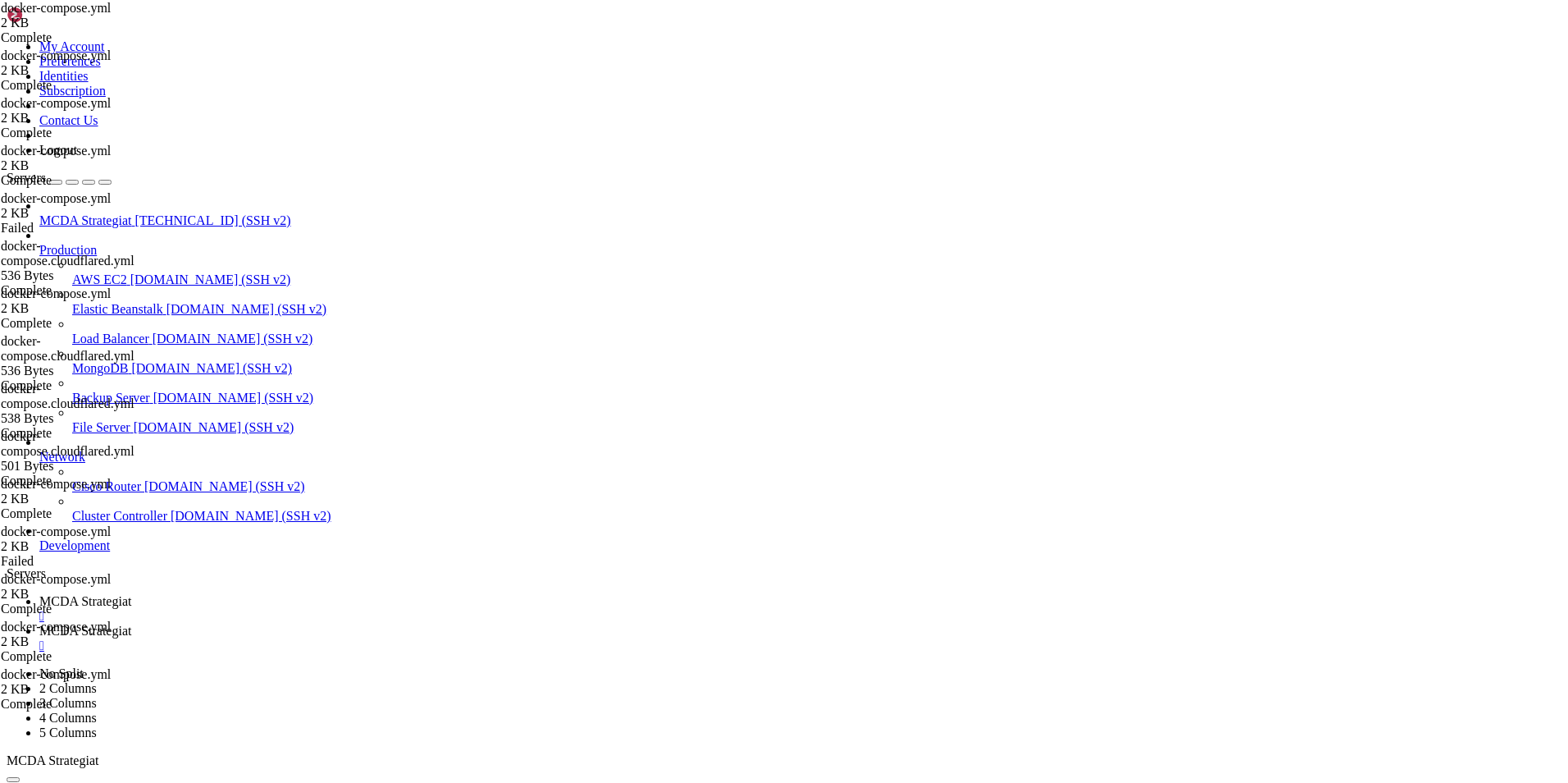
drag, startPoint x: 431, startPoint y: 1568, endPoint x: 251, endPoint y: 1541, distance: 182.0
